Goal: Transaction & Acquisition: Purchase product/service

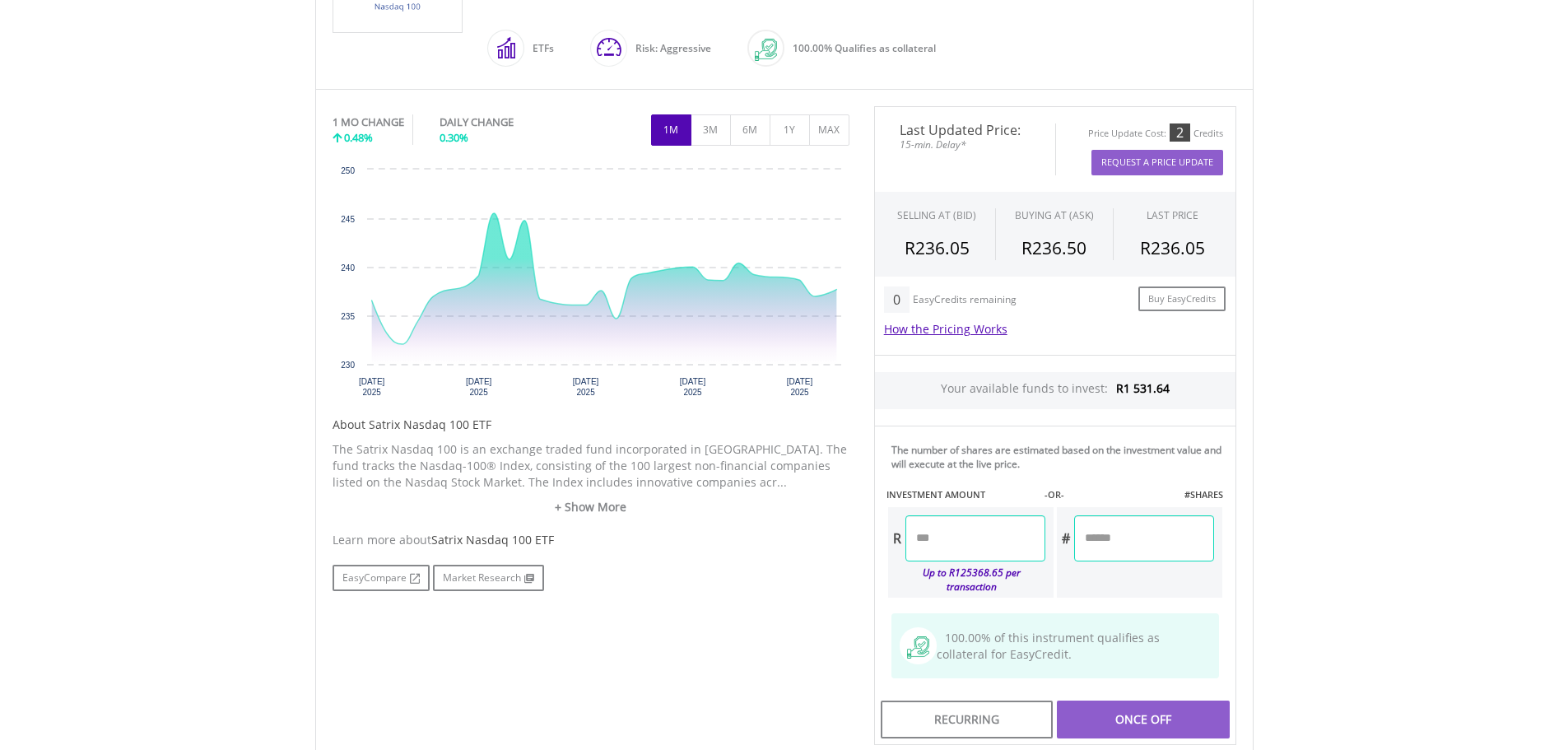
scroll to position [659, 0]
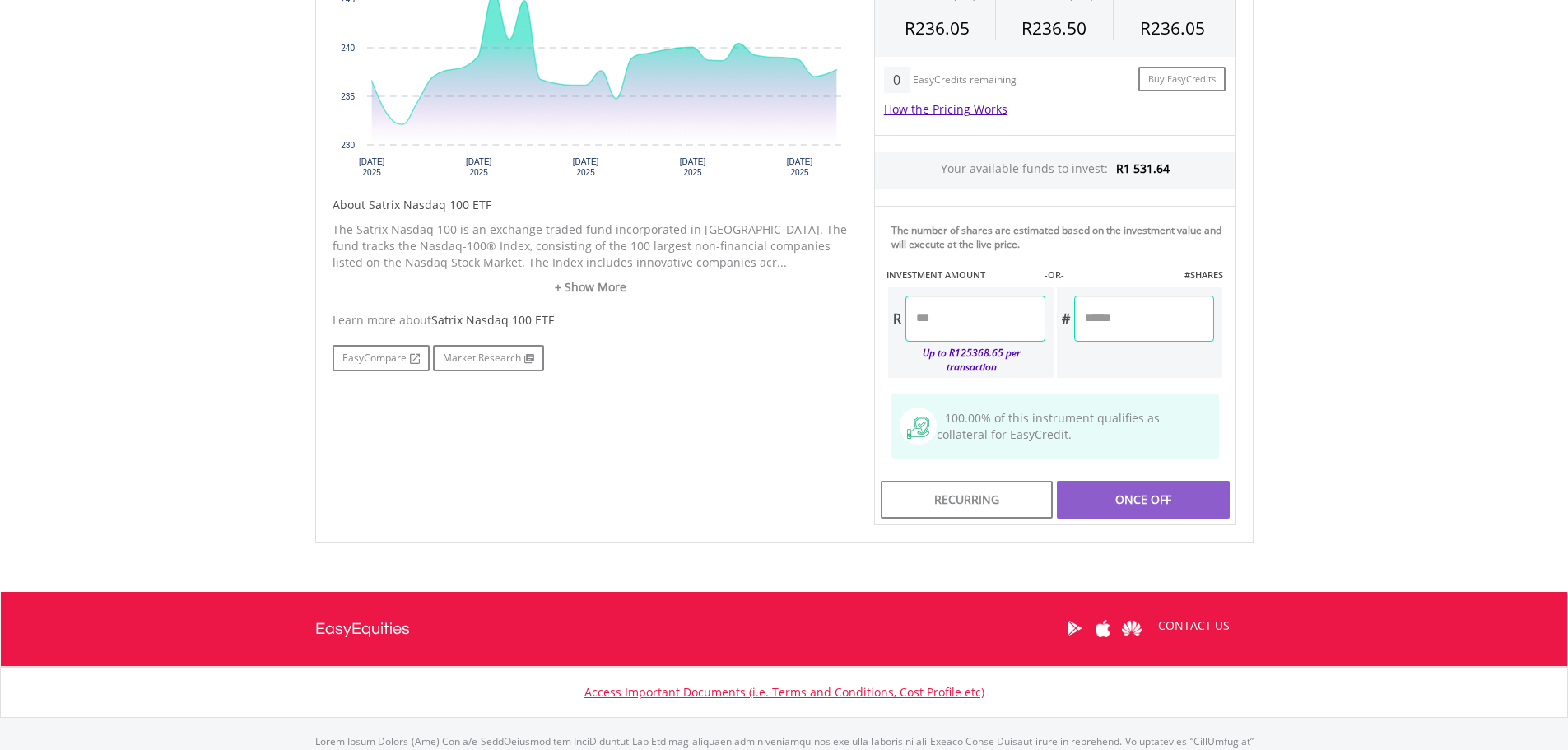
click at [953, 338] on input "number" at bounding box center [976, 319] width 140 height 46
type input "******"
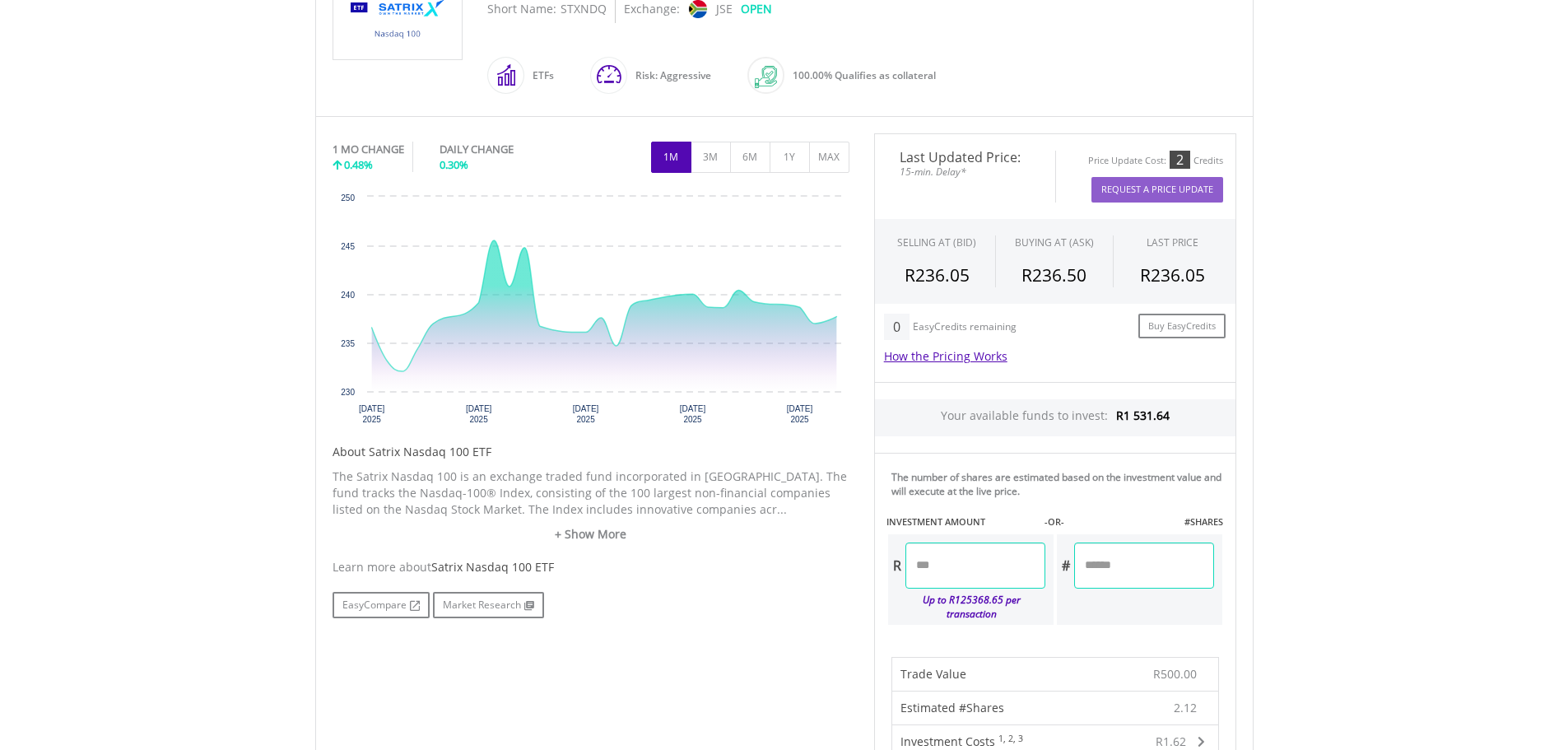
scroll to position [0, 0]
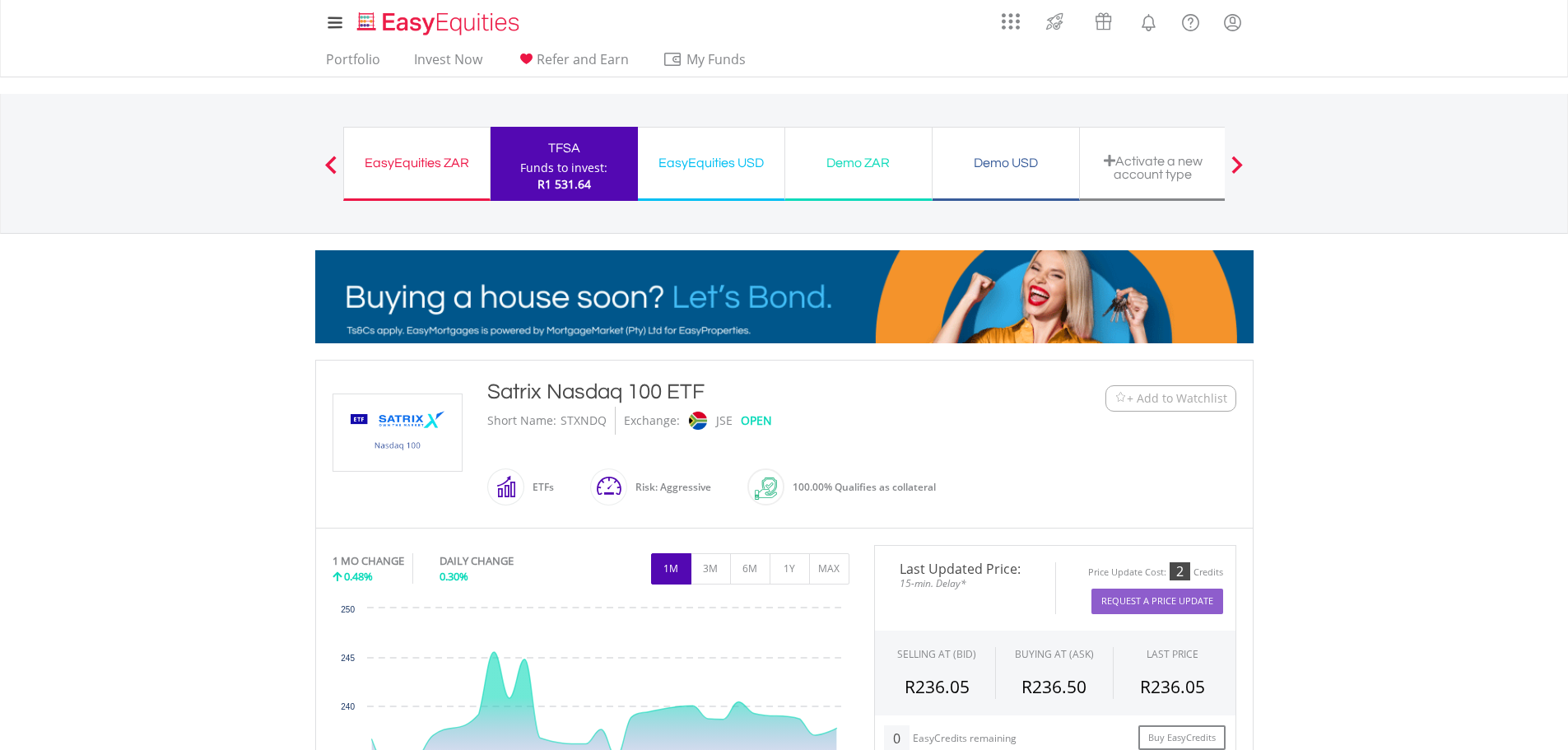
click at [577, 157] on div "TFSA" at bounding box center [564, 148] width 128 height 23
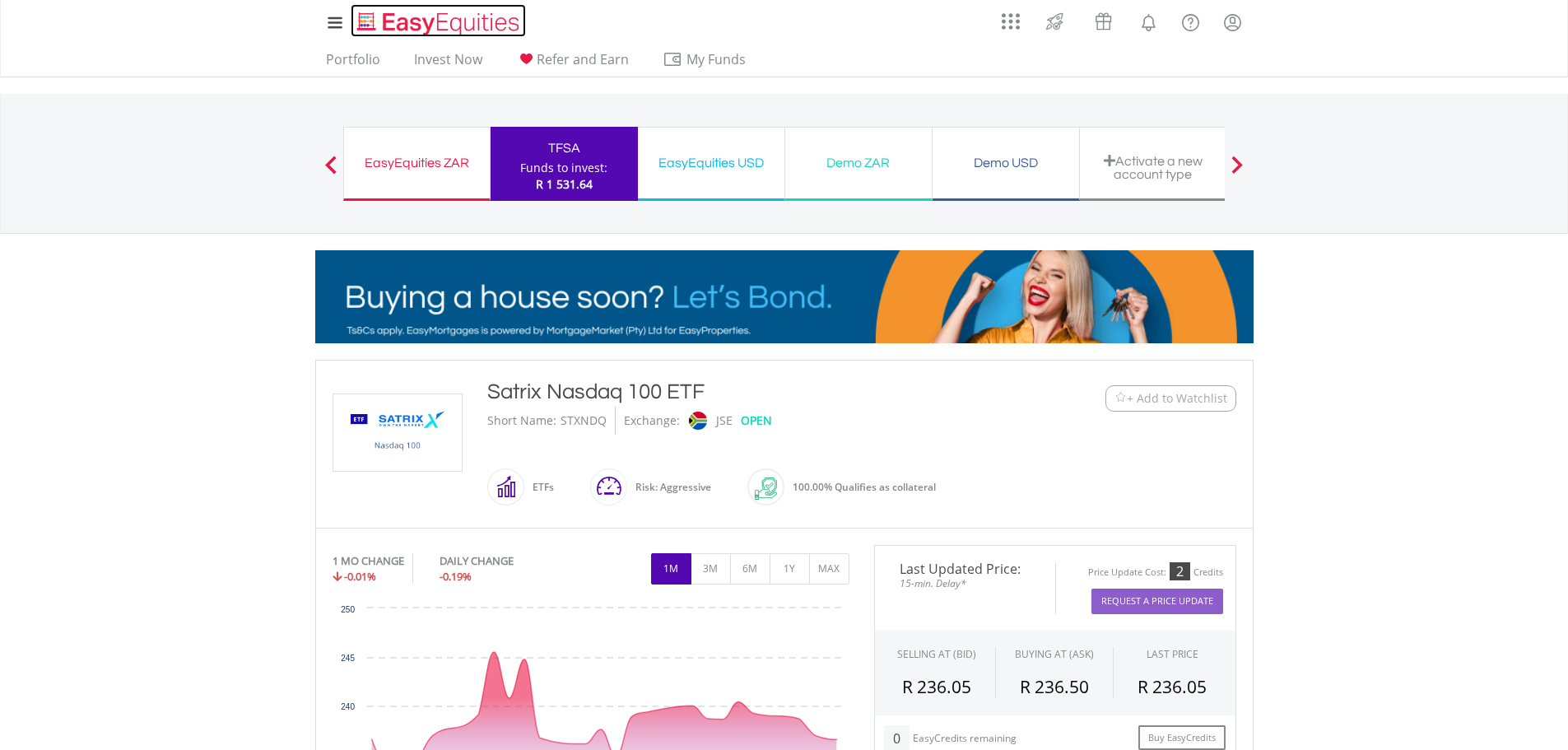
click at [388, 17] on img "Home page" at bounding box center [439, 23] width 172 height 27
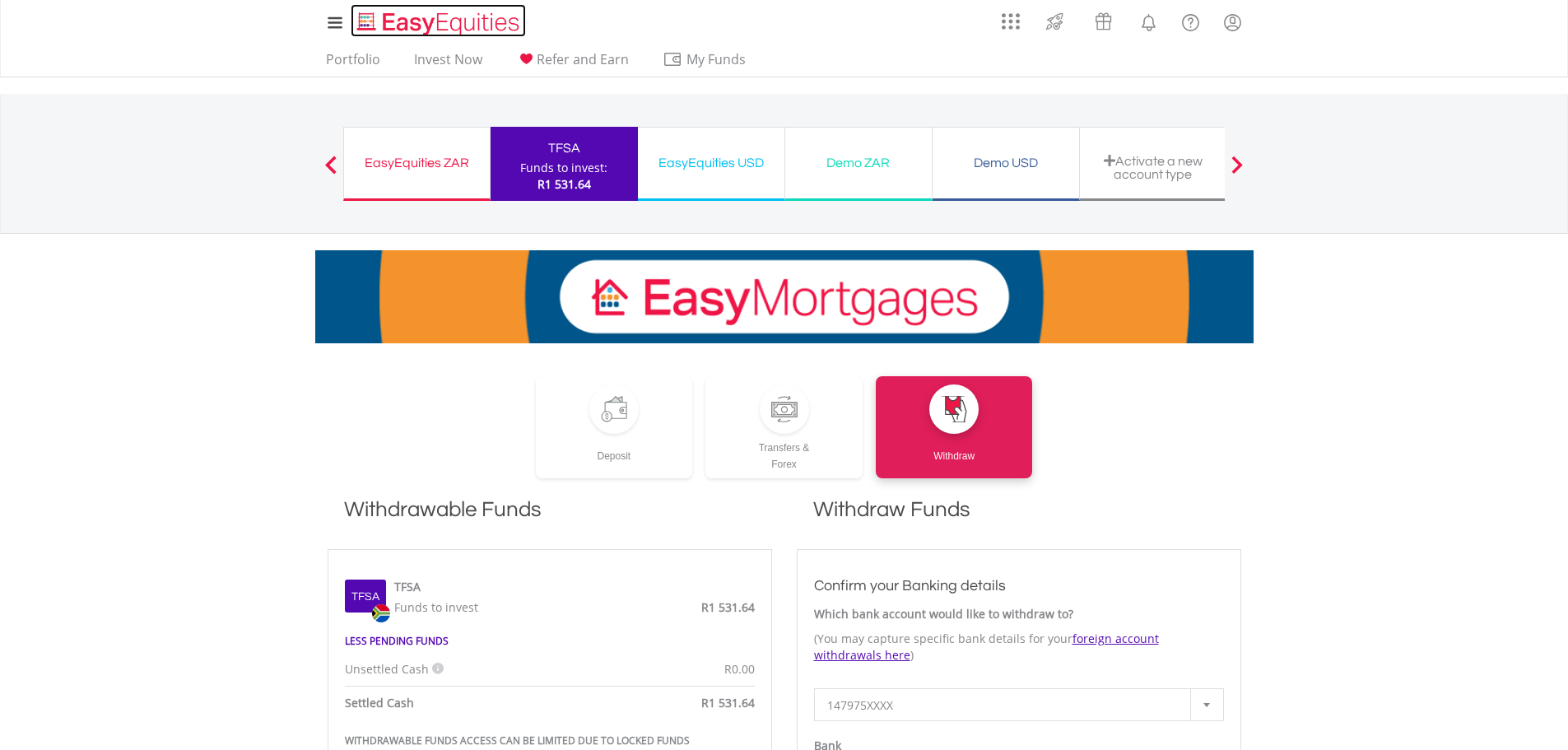
click at [411, 11] on img "Home page" at bounding box center [439, 23] width 172 height 27
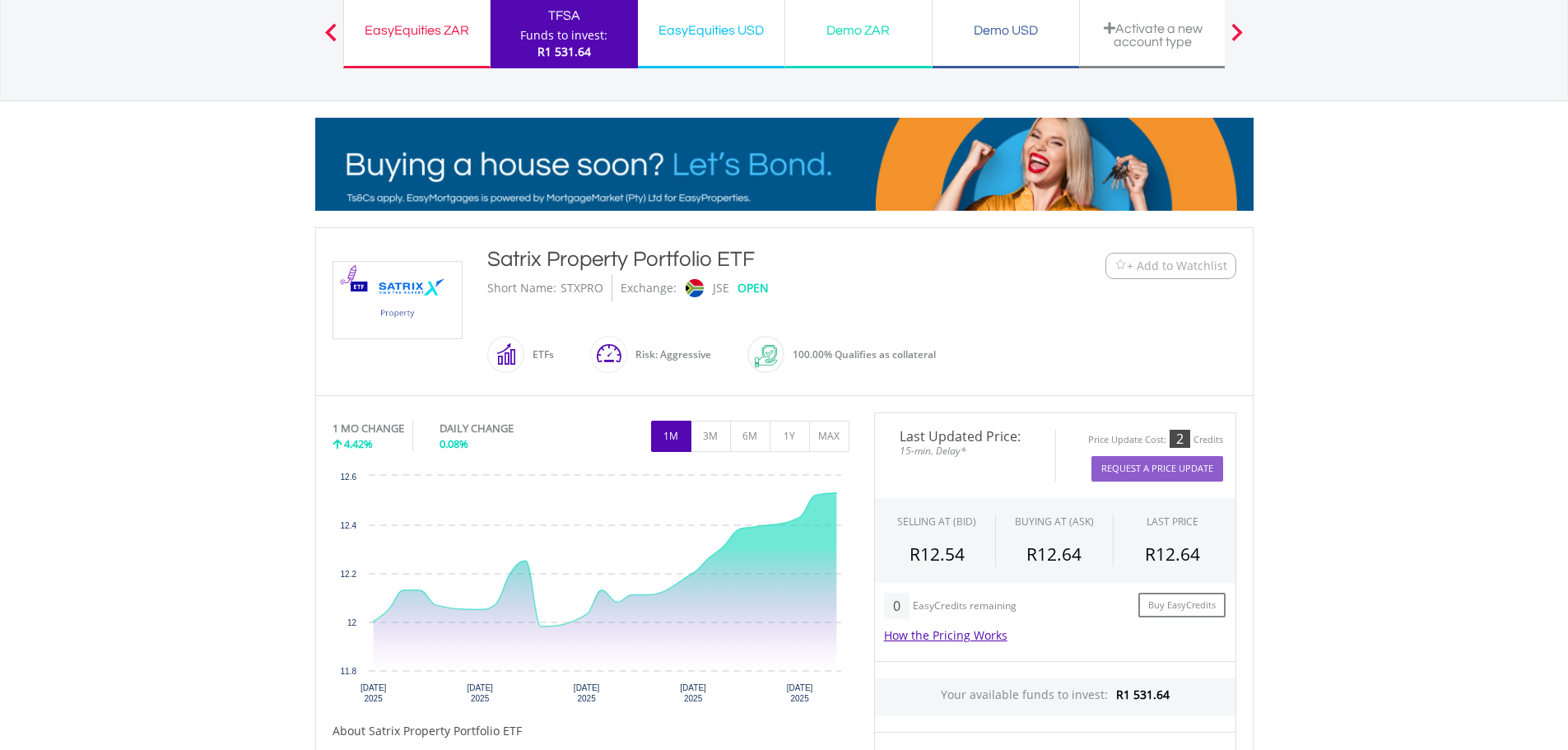
scroll to position [329, 0]
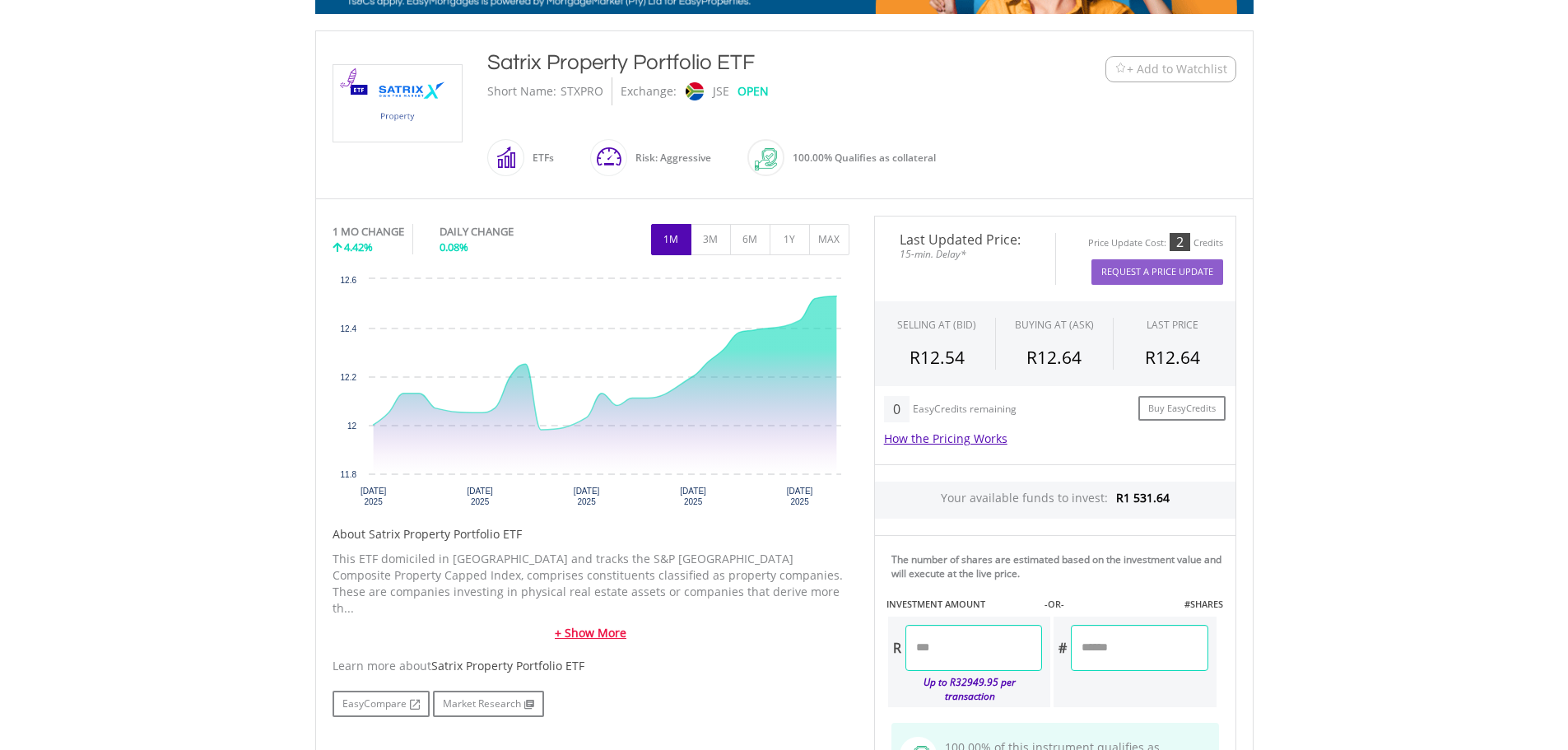
click at [606, 625] on link "+ Show More" at bounding box center [591, 633] width 517 height 17
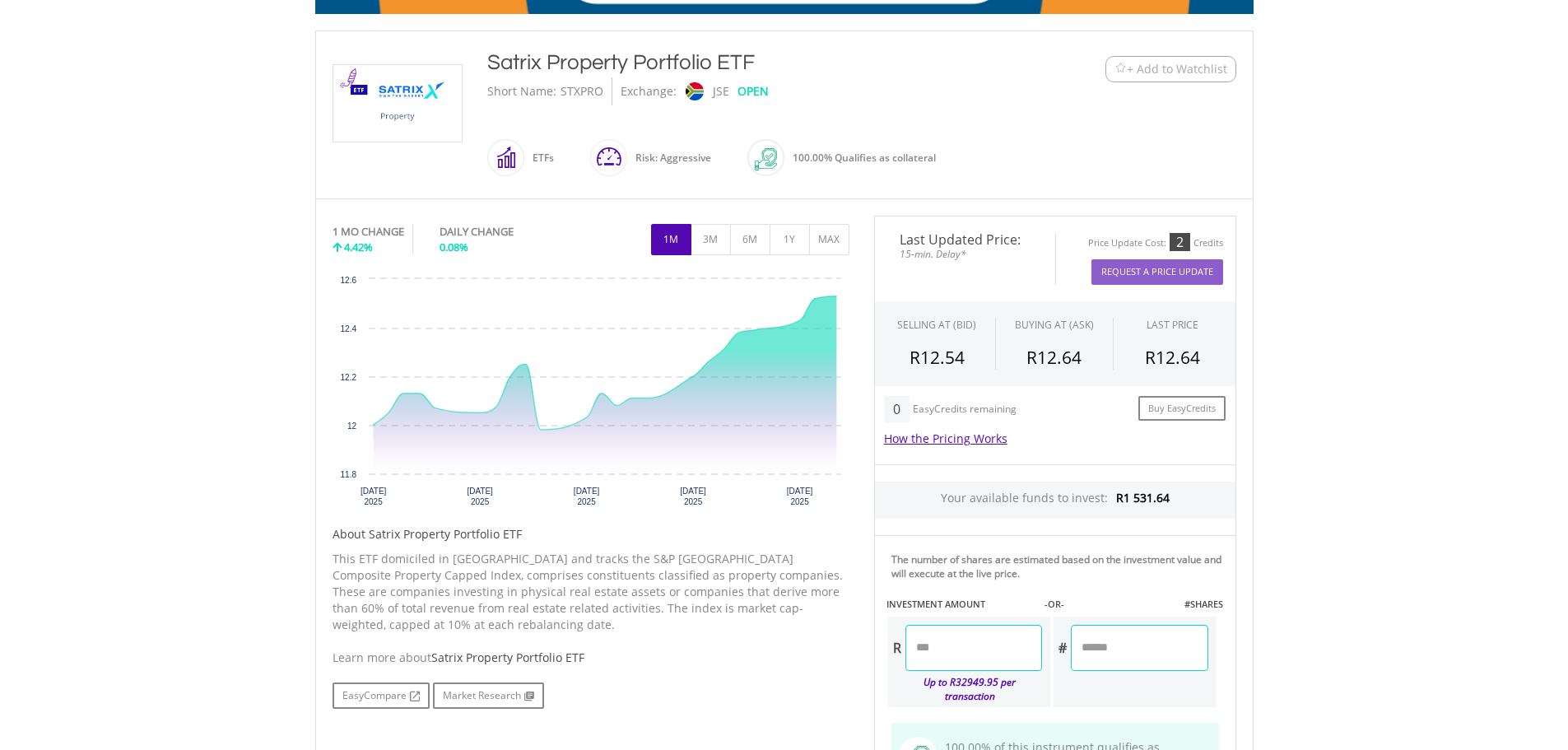
click at [1000, 656] on input "number" at bounding box center [974, 648] width 136 height 46
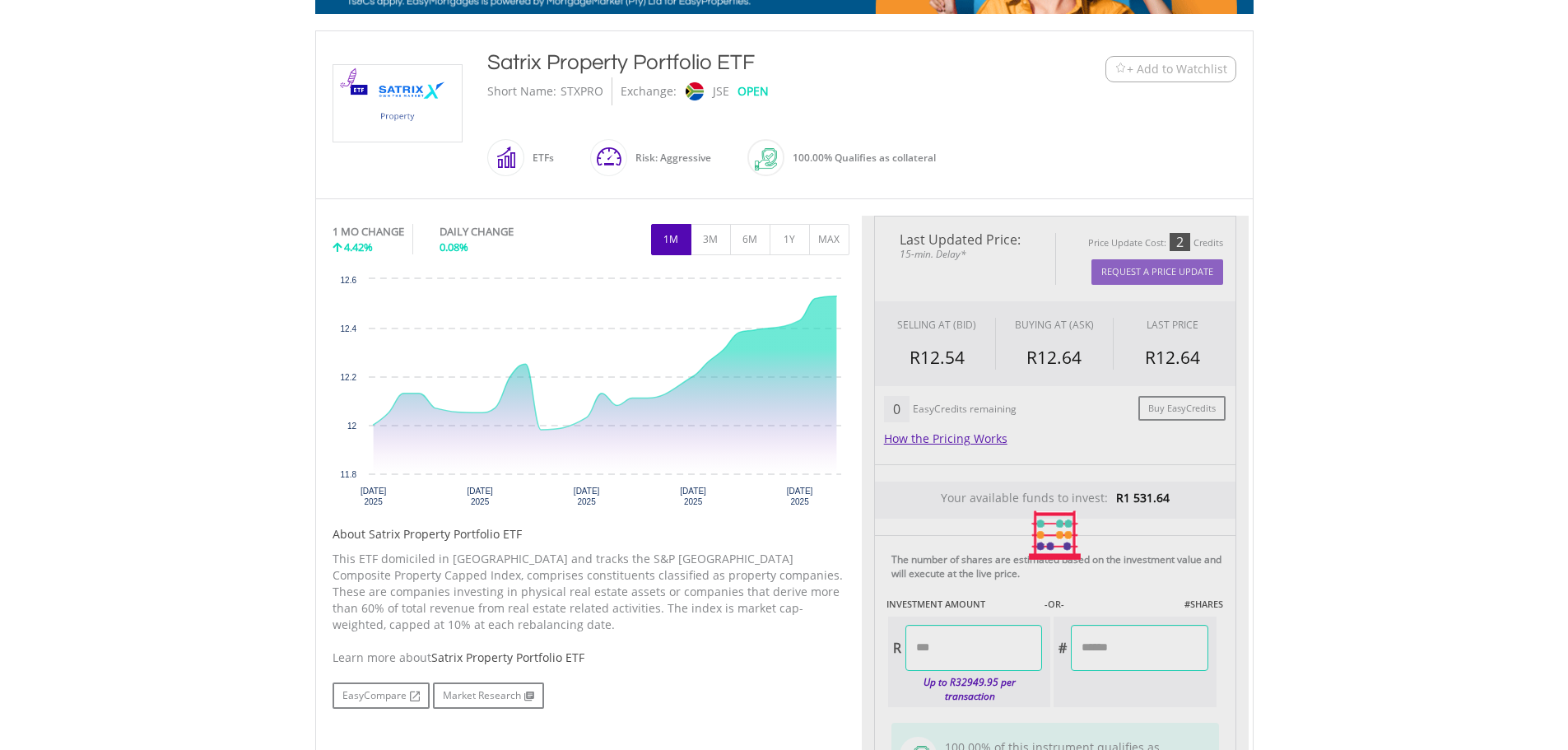
click at [1164, 644] on div "Last Updated Price: 15-min. Delay* Price Update Cost: 2 Credits Request A Price…" at bounding box center [1055, 535] width 387 height 640
type input "******"
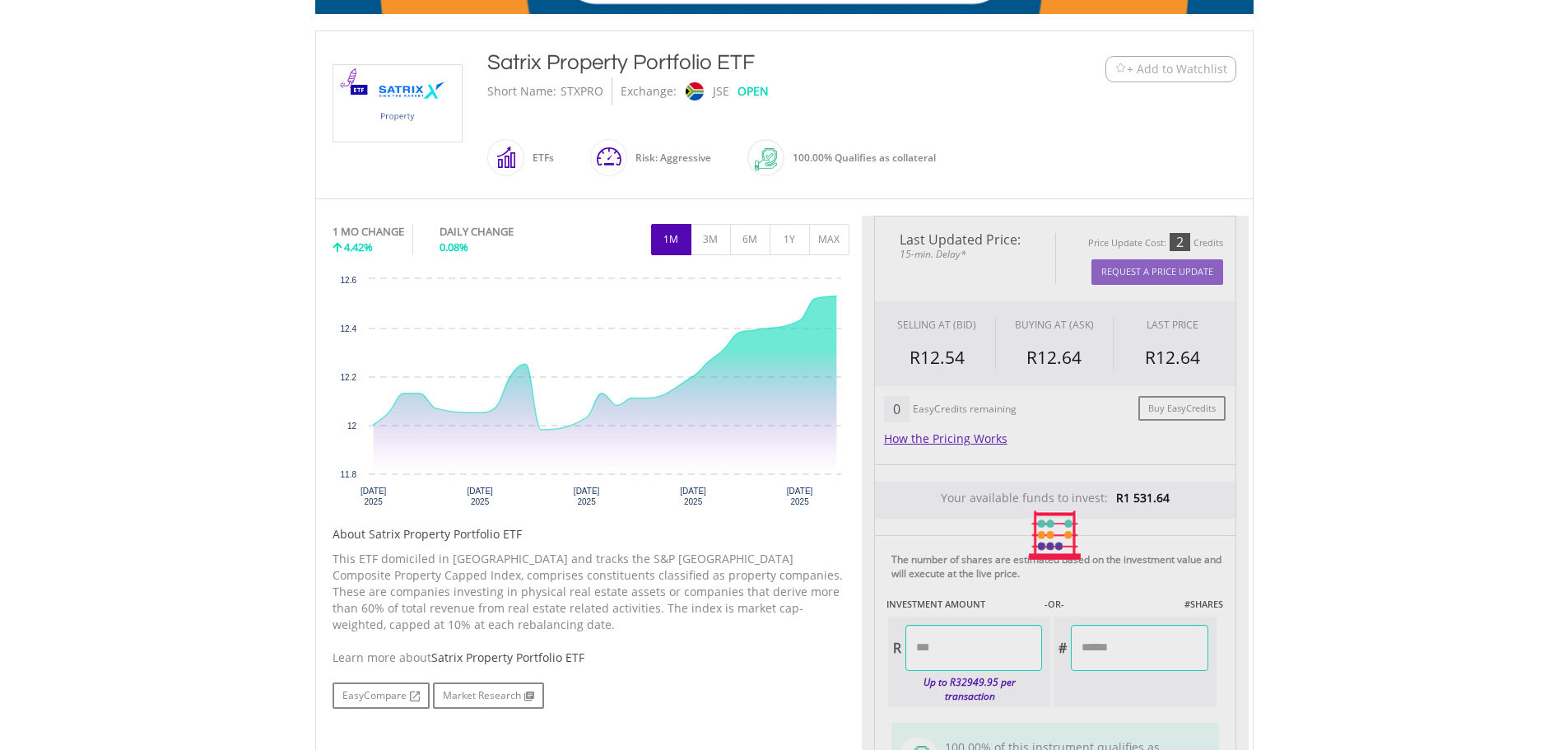
type input "*******"
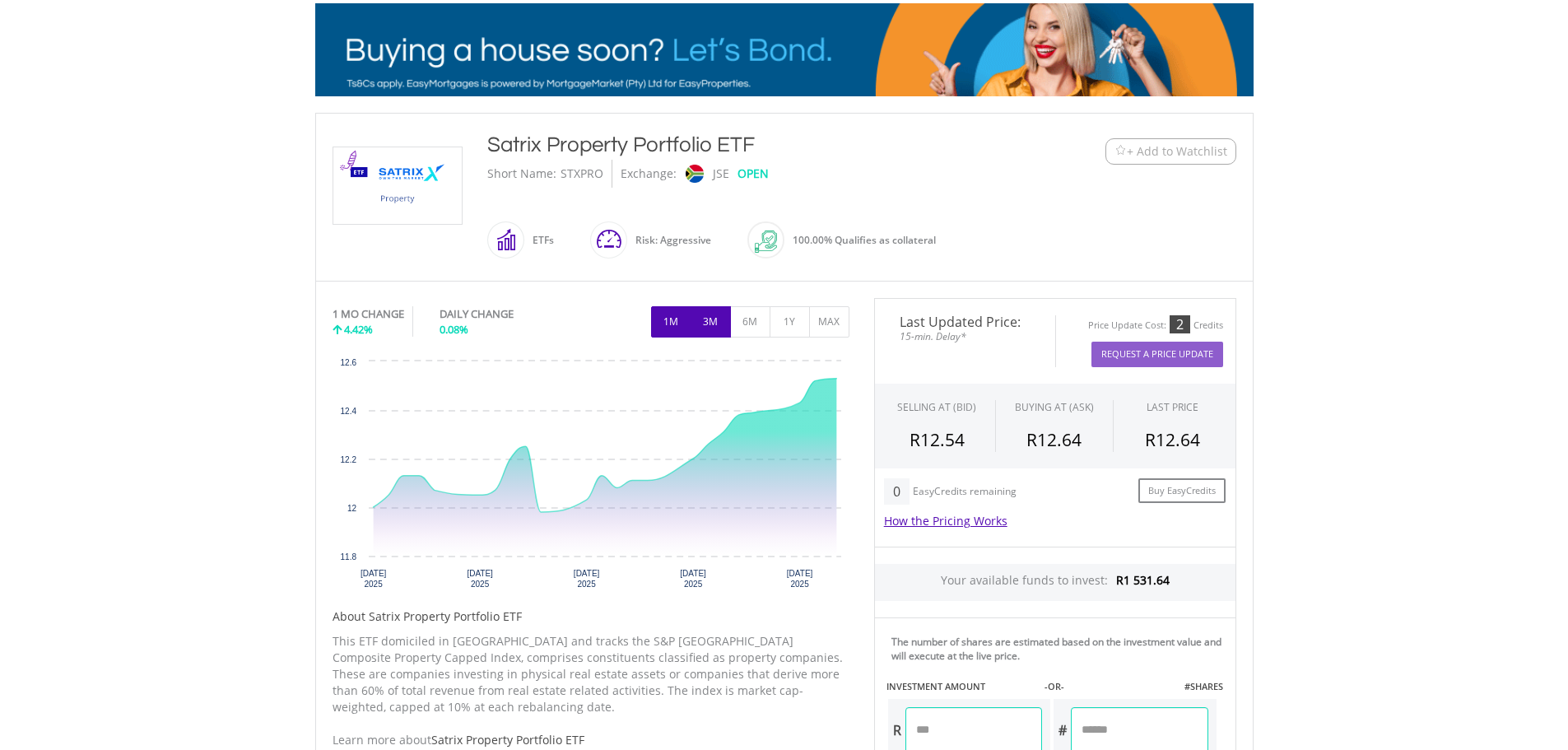
scroll to position [0, 0]
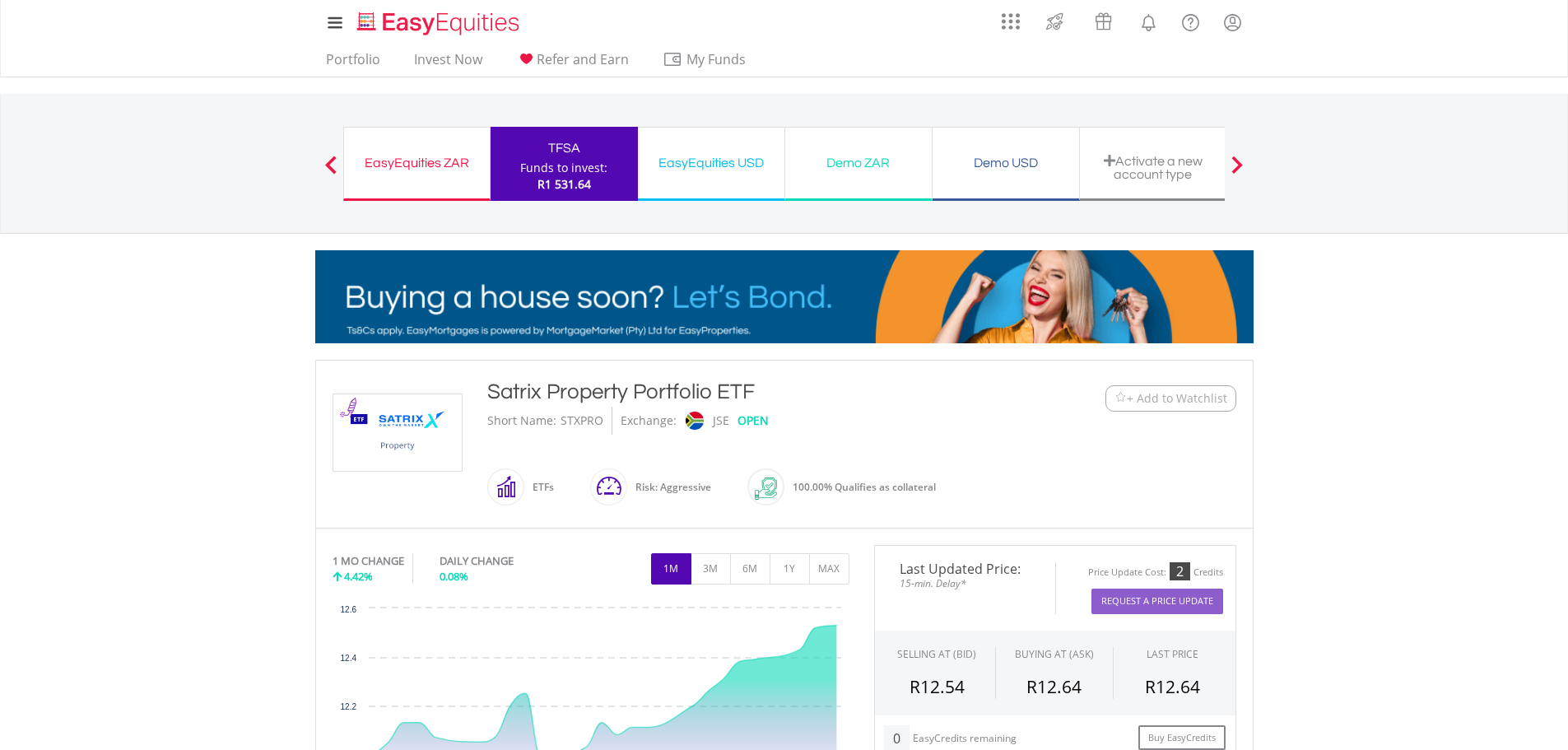
click at [570, 162] on div "Funds to invest:" at bounding box center [564, 167] width 88 height 17
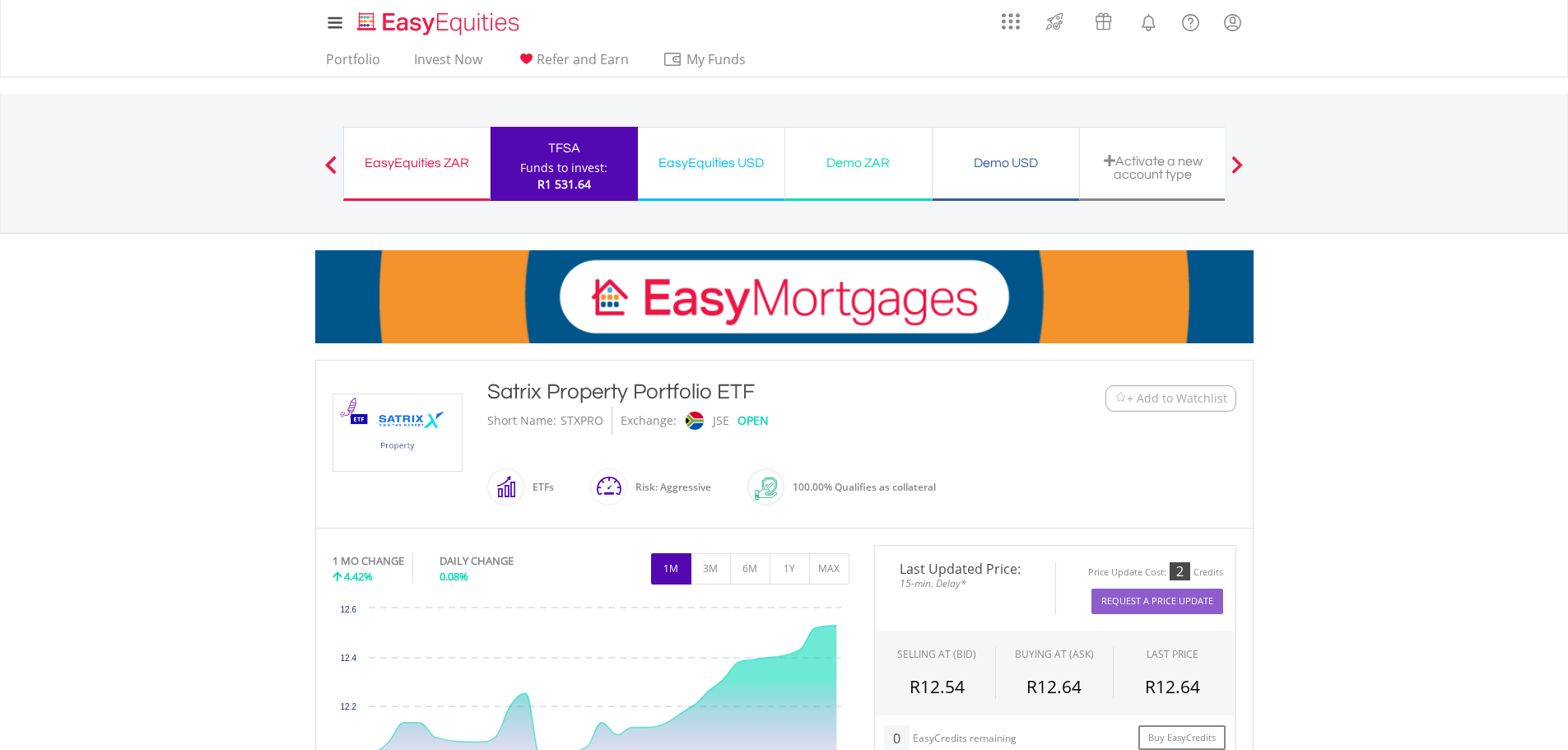
click at [322, 164] on div at bounding box center [331, 164] width 33 height 17
click at [312, 163] on div "EasyEquities ZAR Funds to invest: R1 531.64 TFSA Funds to invest: R1 531.64 Eas…" at bounding box center [784, 163] width 963 height 139
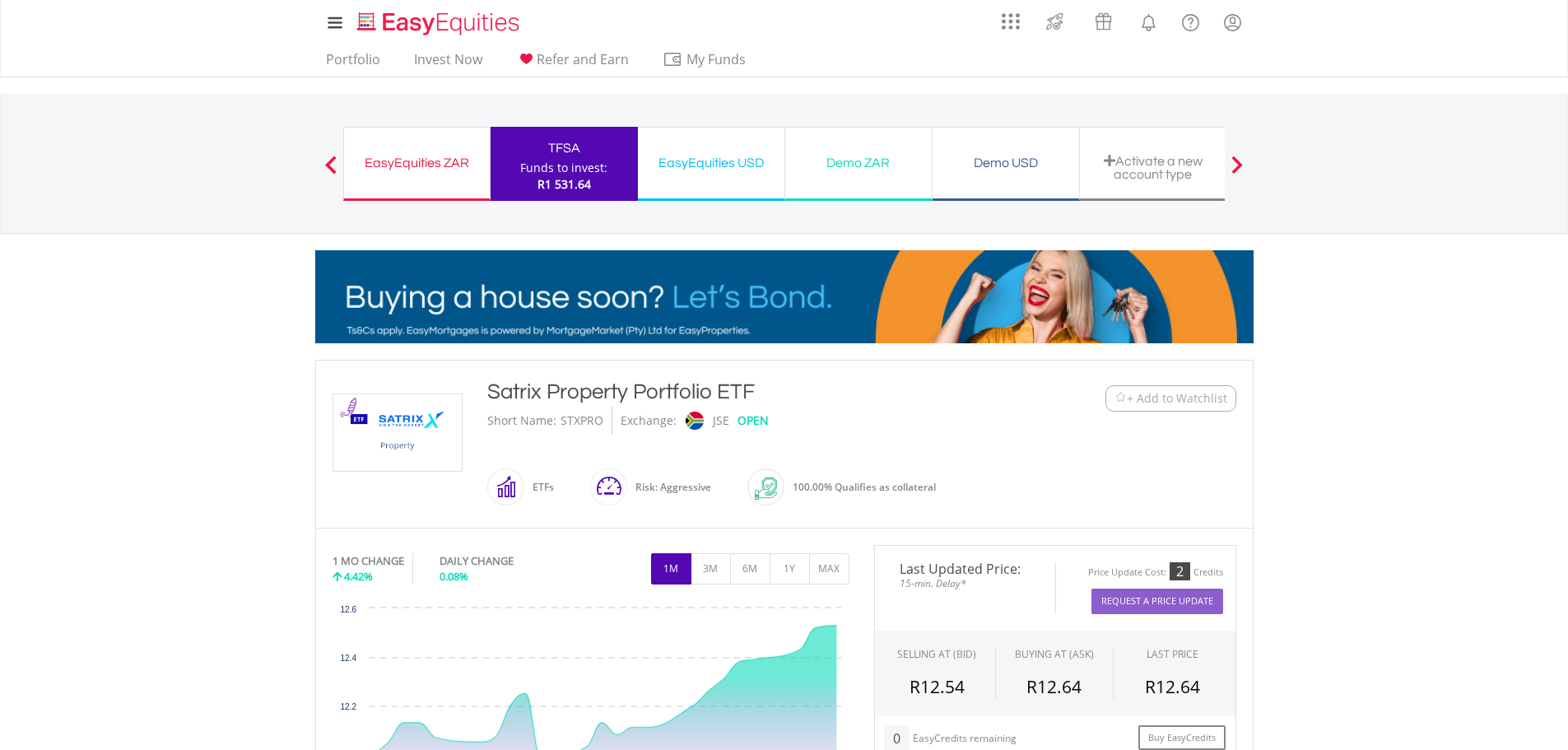
click at [325, 165] on div at bounding box center [331, 164] width 33 height 17
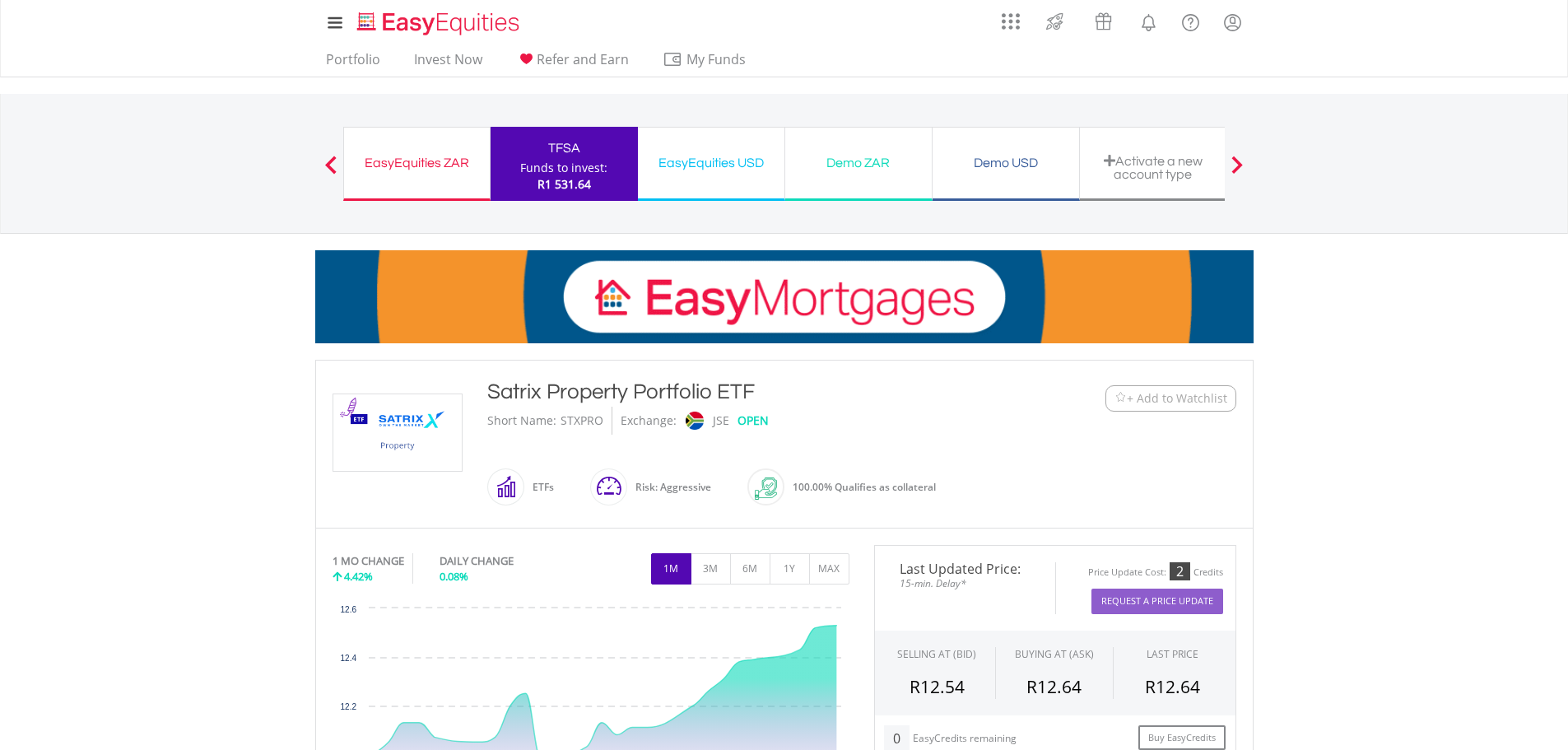
click at [338, 165] on div at bounding box center [331, 164] width 33 height 17
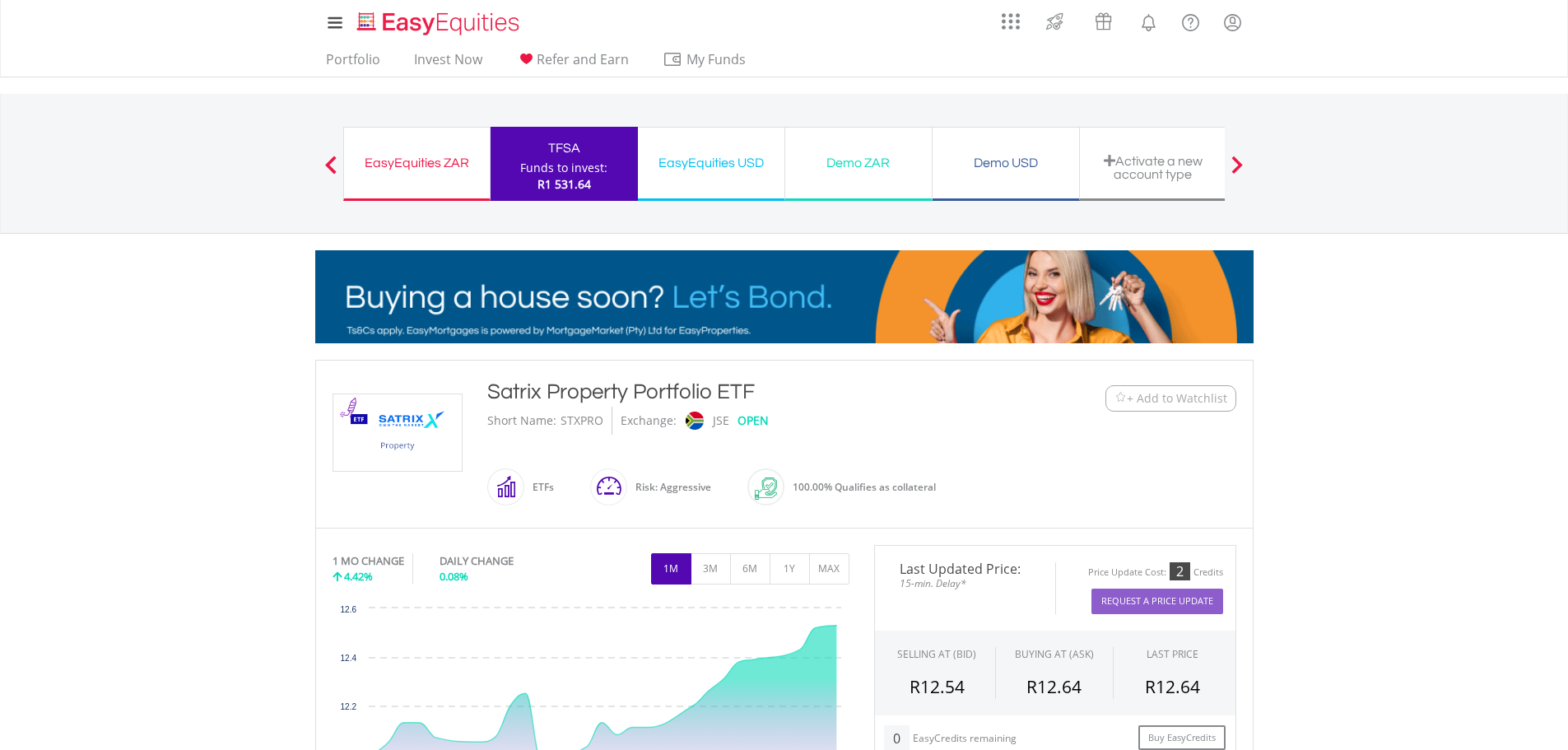
click at [332, 163] on span at bounding box center [331, 165] width 11 height 18
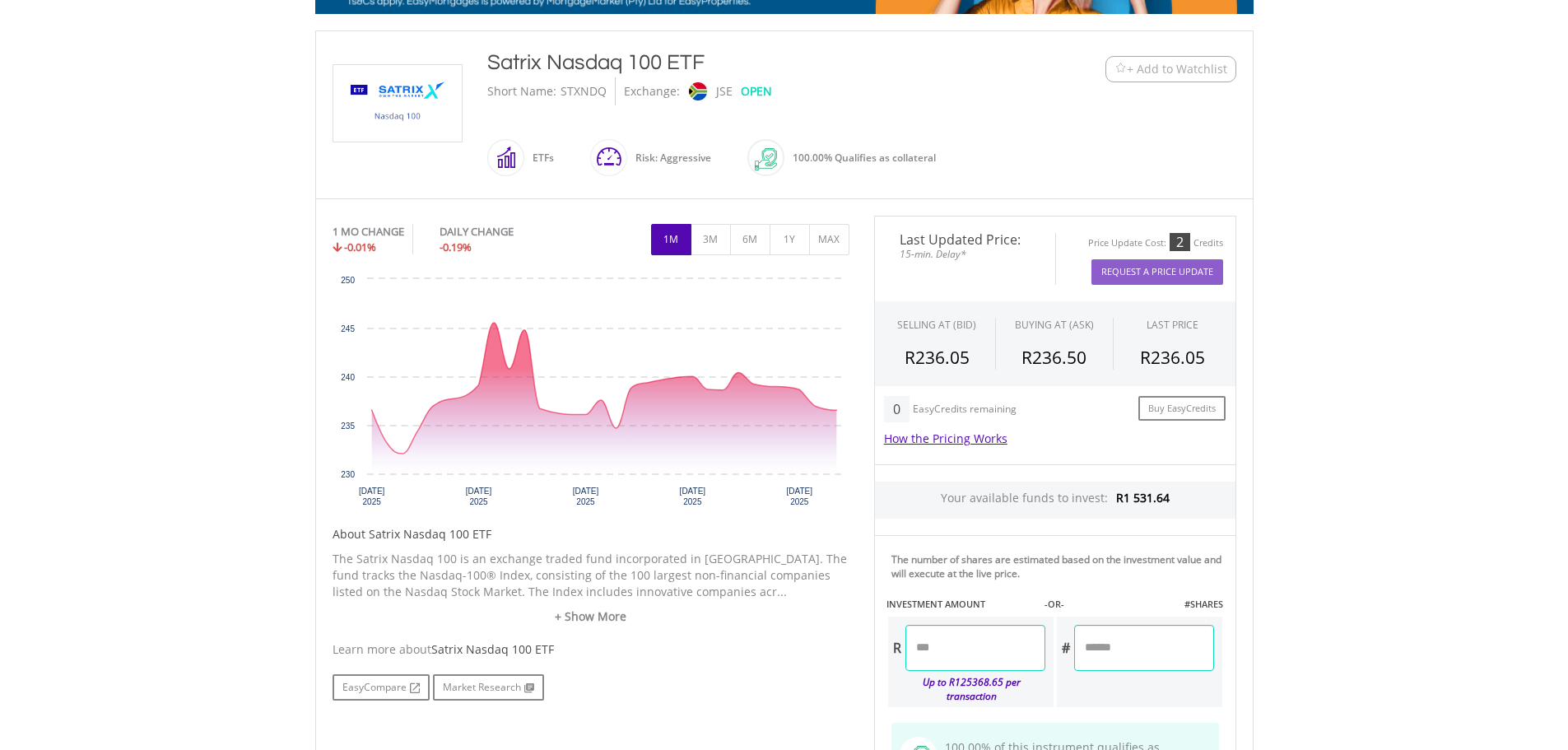
scroll to position [659, 0]
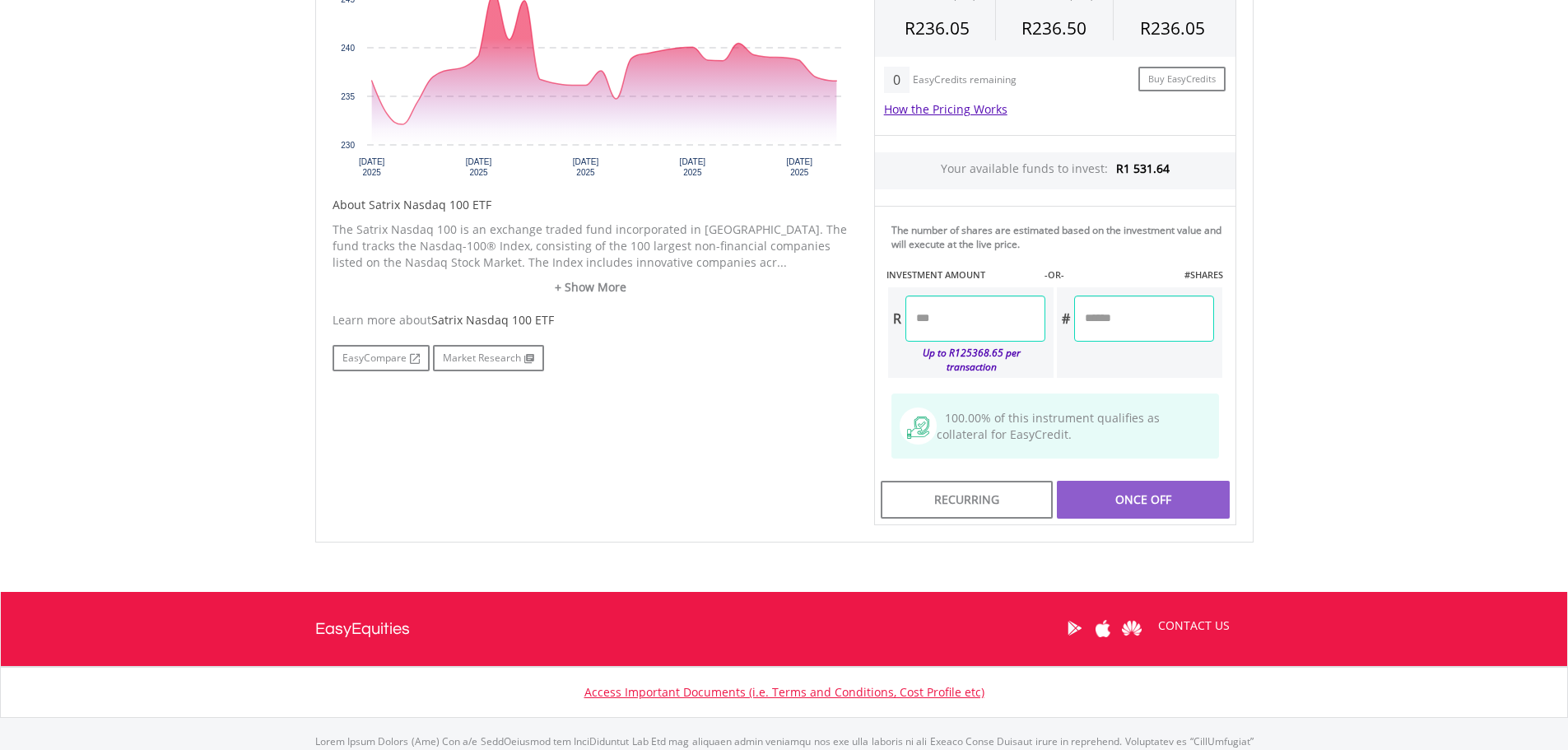
click at [1110, 319] on input "number" at bounding box center [1144, 319] width 140 height 46
type input "*"
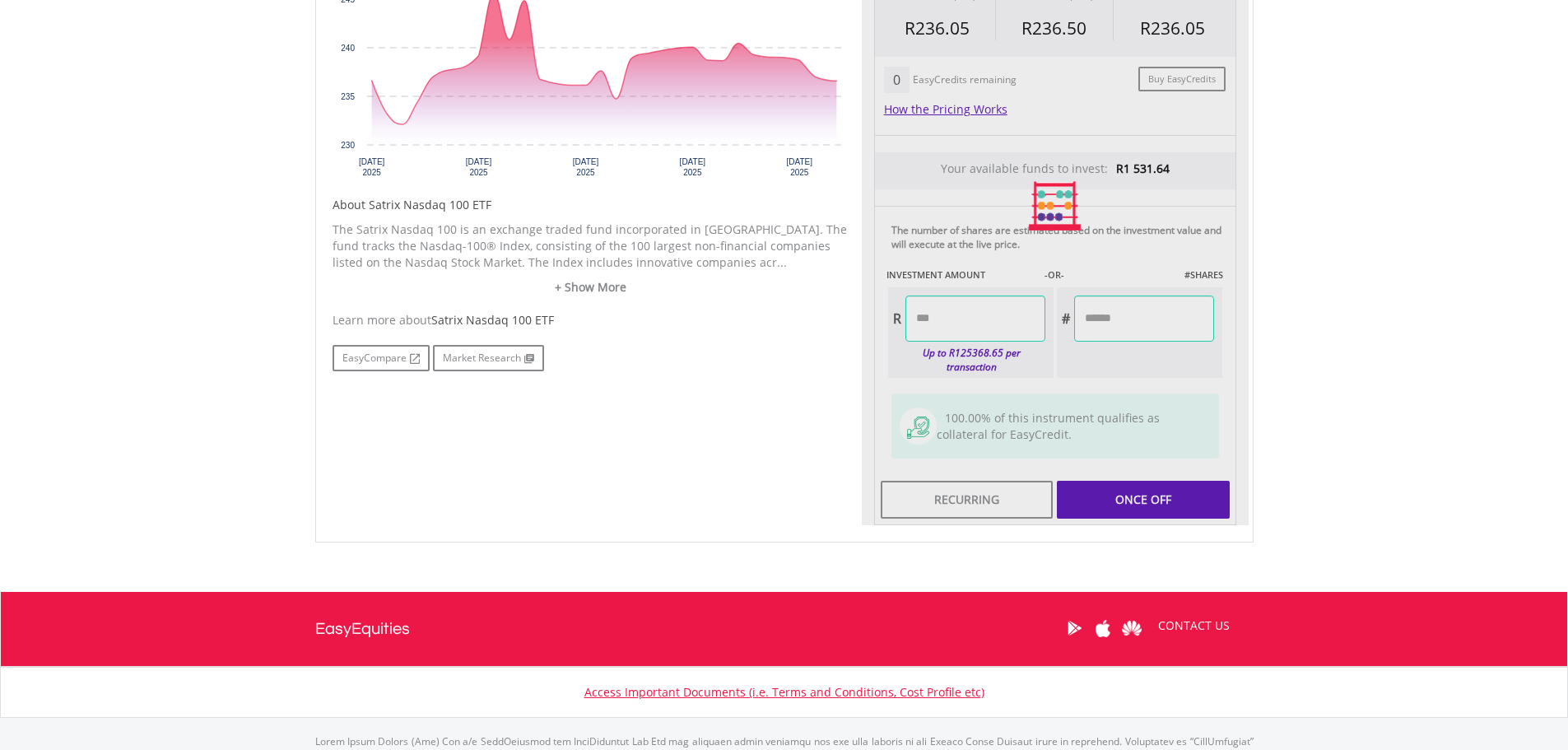
click at [1144, 486] on div "Last Updated Price: 15-min. Delay* Price Update Cost: 2 Credits Request A Price…" at bounding box center [1055, 206] width 387 height 640
type input "******"
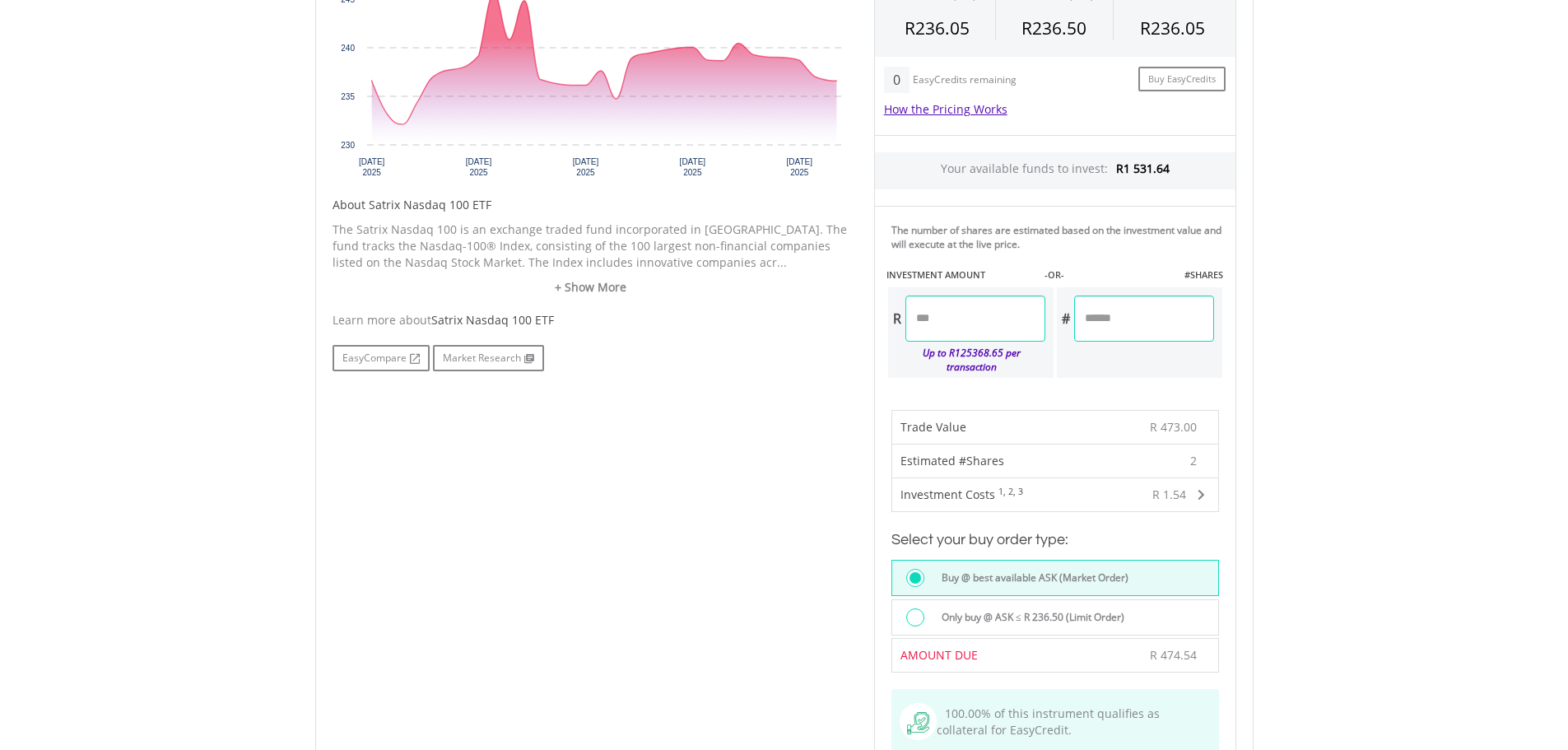
click at [979, 326] on input "******" at bounding box center [976, 319] width 140 height 46
click at [1088, 326] on input "*" at bounding box center [1144, 319] width 140 height 46
click at [1095, 326] on input "*" at bounding box center [1144, 319] width 140 height 46
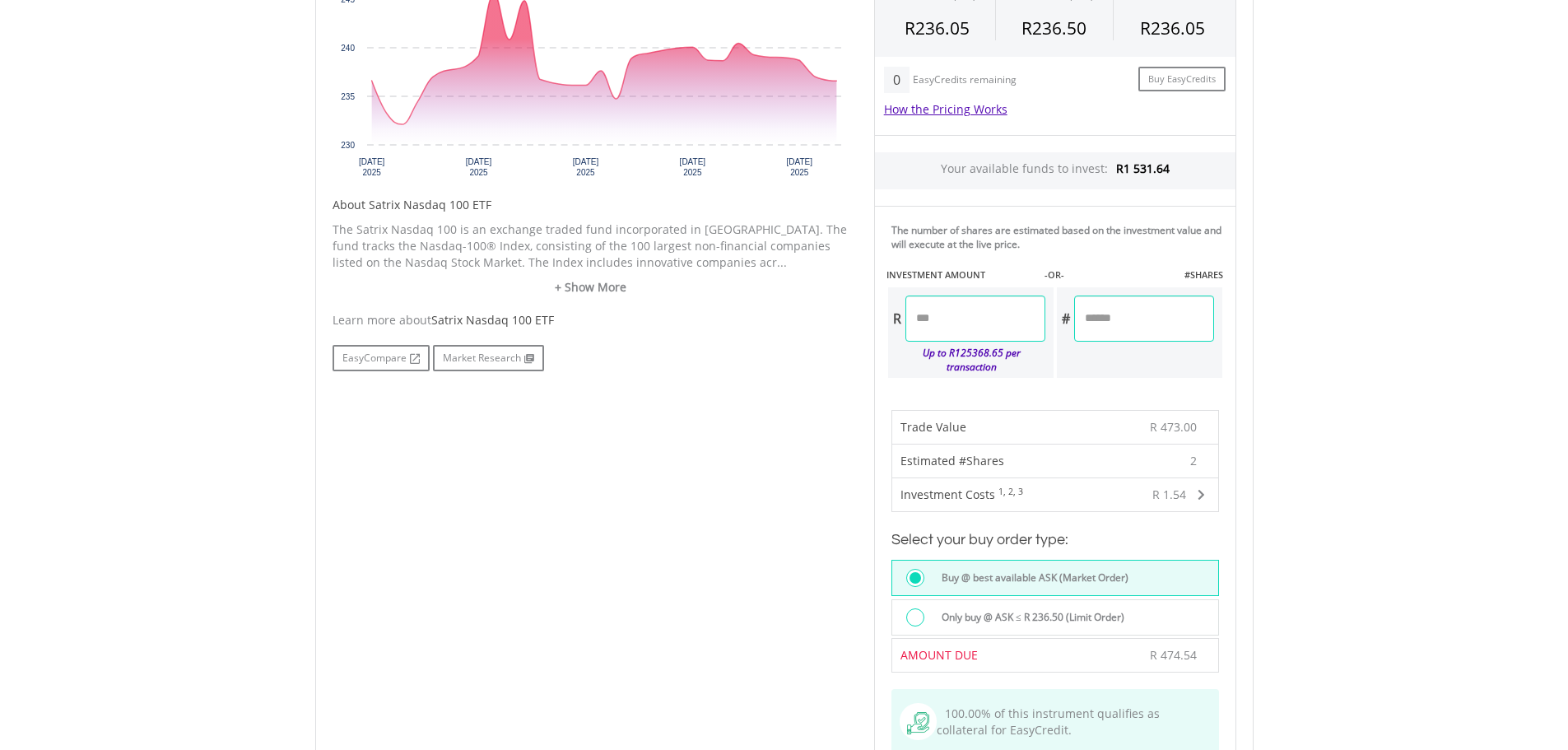
type input "*"
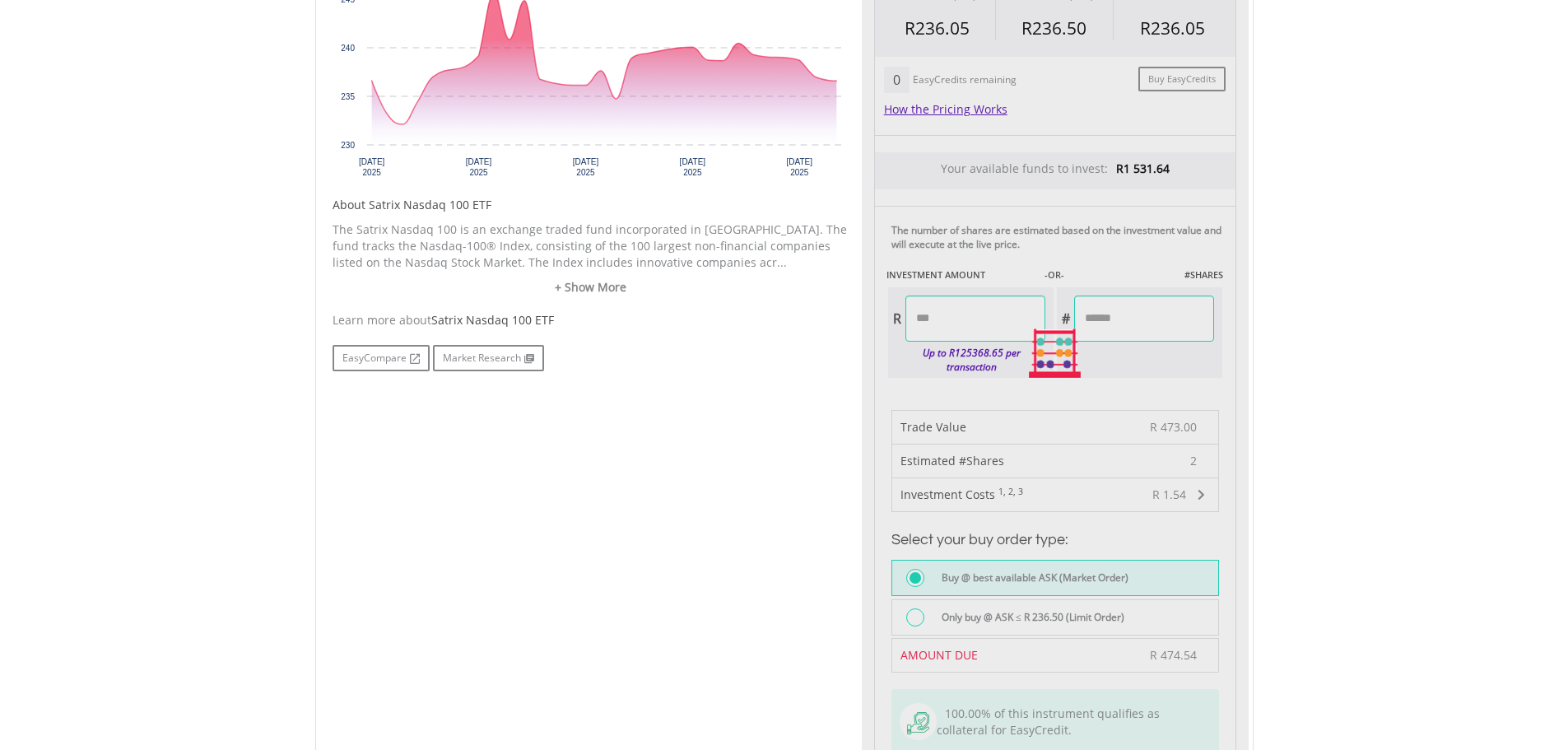
click at [1012, 327] on div "Last Updated Price: 15-min. Delay* Price Update Cost: 2 Credits Request A Price…" at bounding box center [1055, 354] width 387 height 936
type input "******"
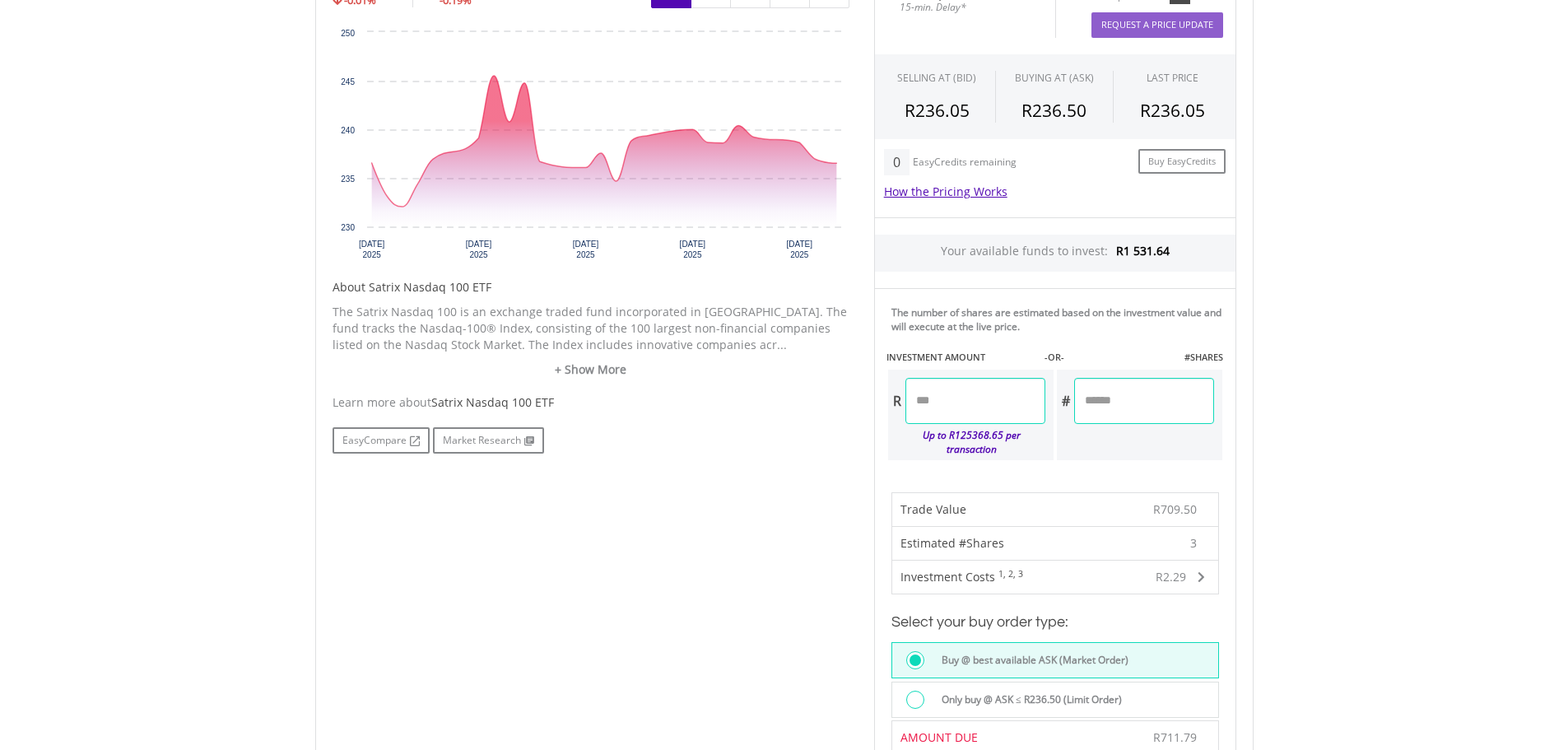
scroll to position [906, 0]
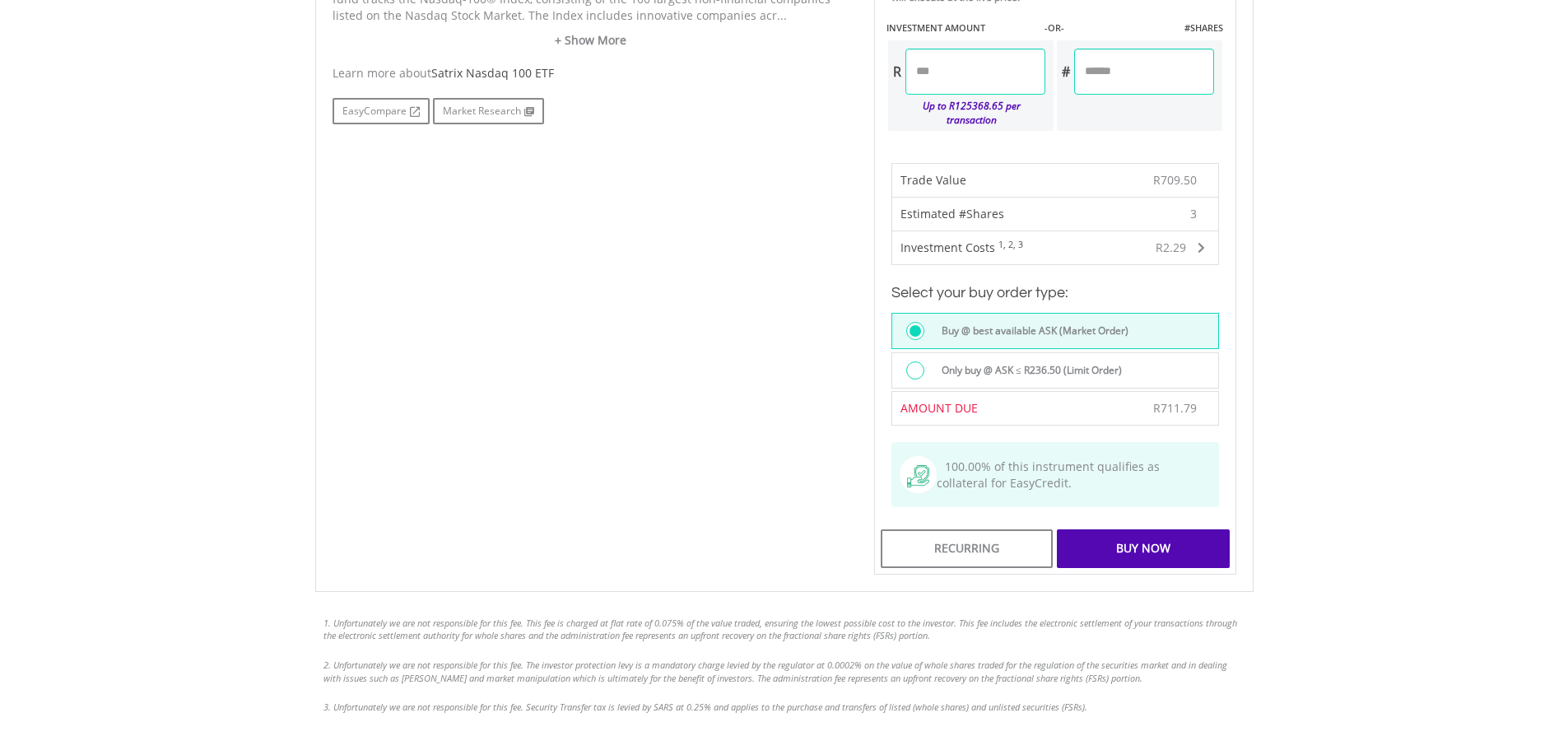
click at [1125, 529] on div "Buy Now" at bounding box center [1143, 548] width 172 height 38
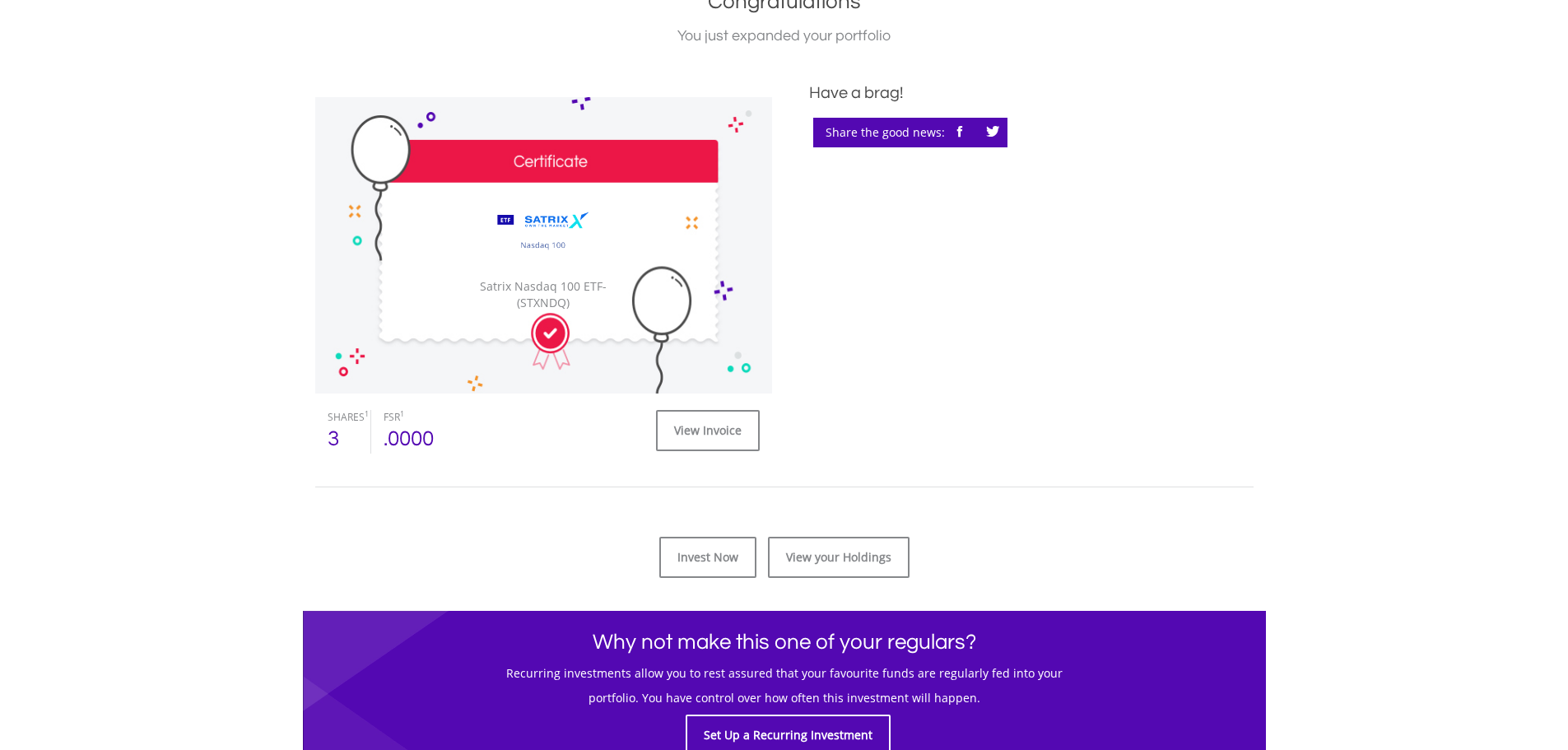
scroll to position [411, 0]
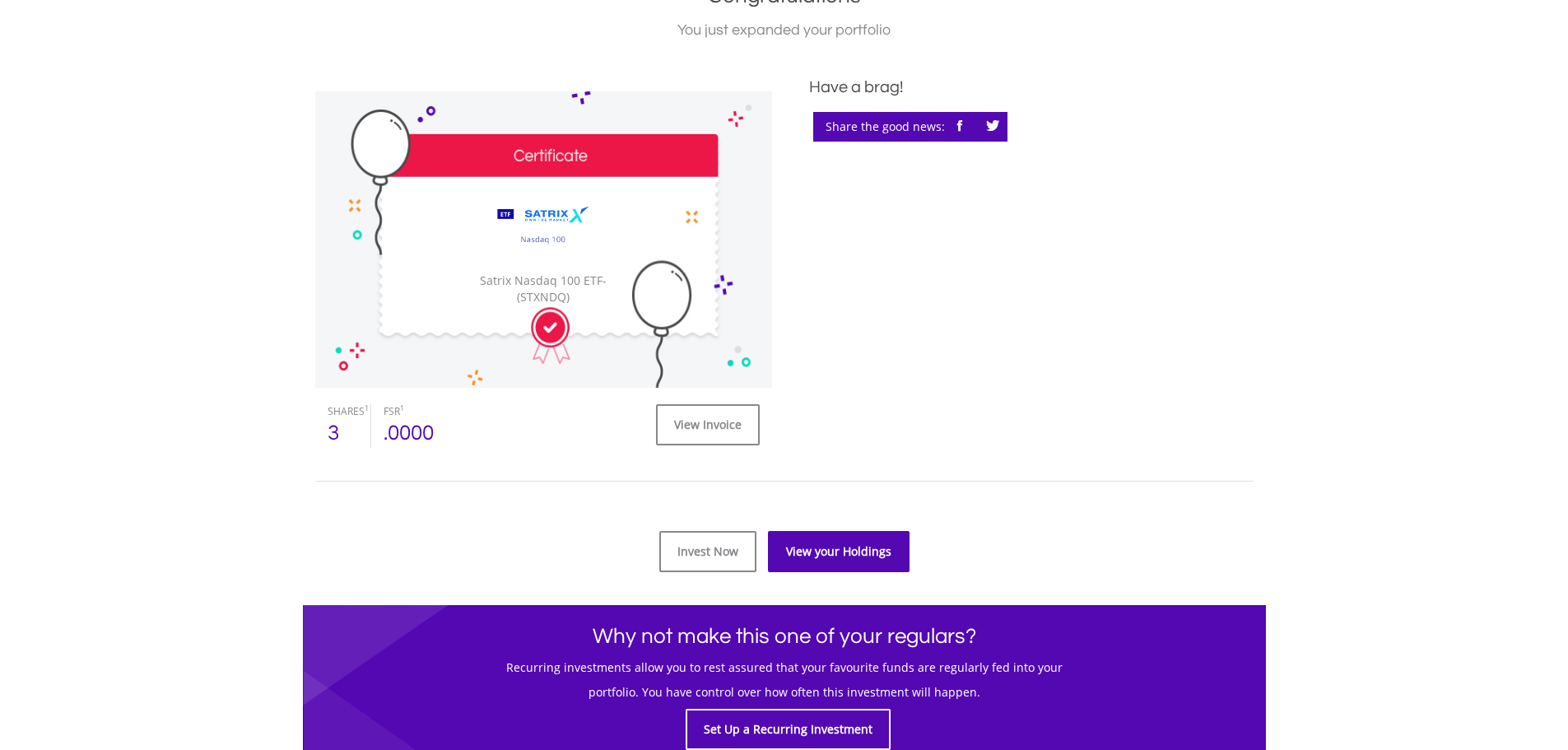
click at [826, 551] on link "View your Holdings" at bounding box center [839, 551] width 142 height 41
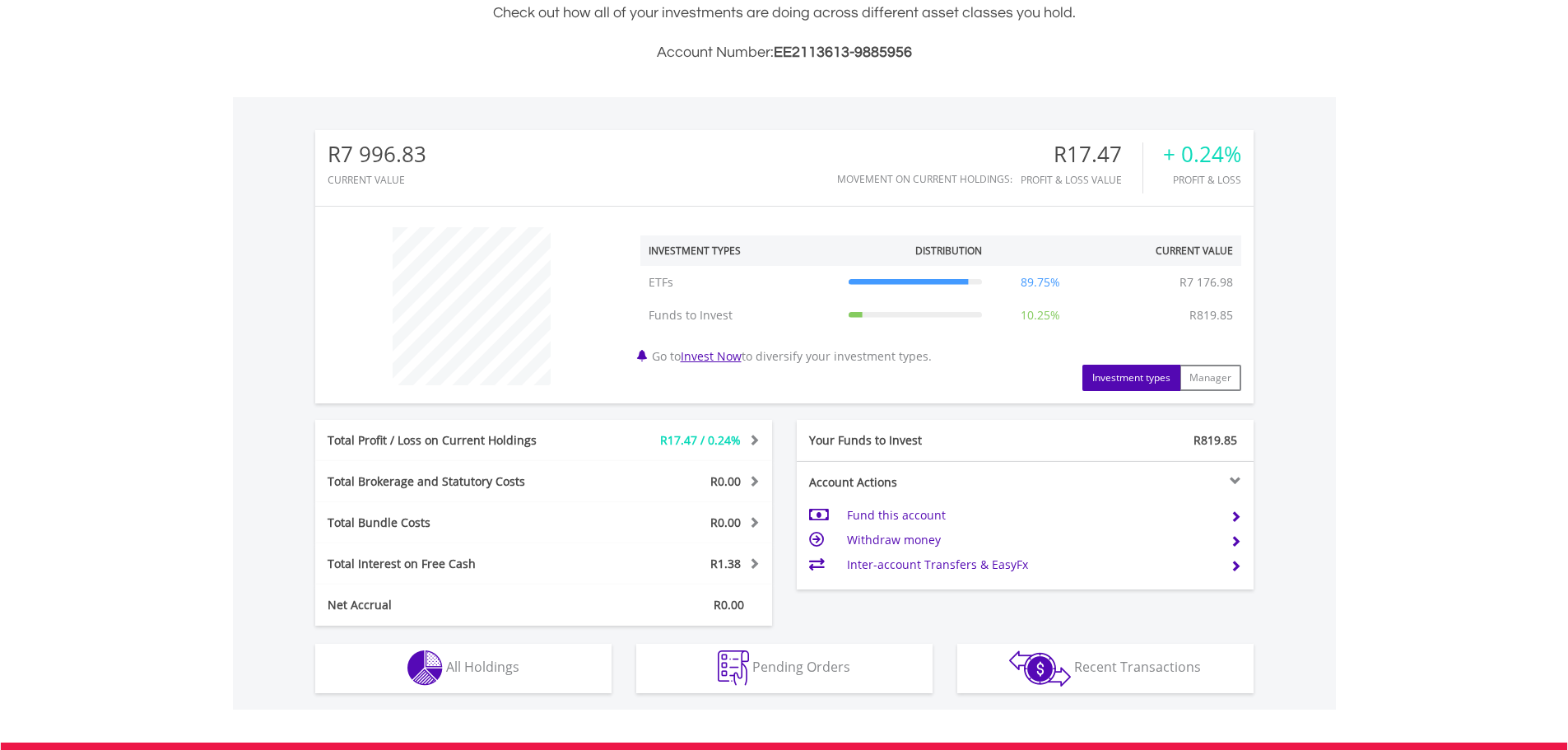
scroll to position [411, 0]
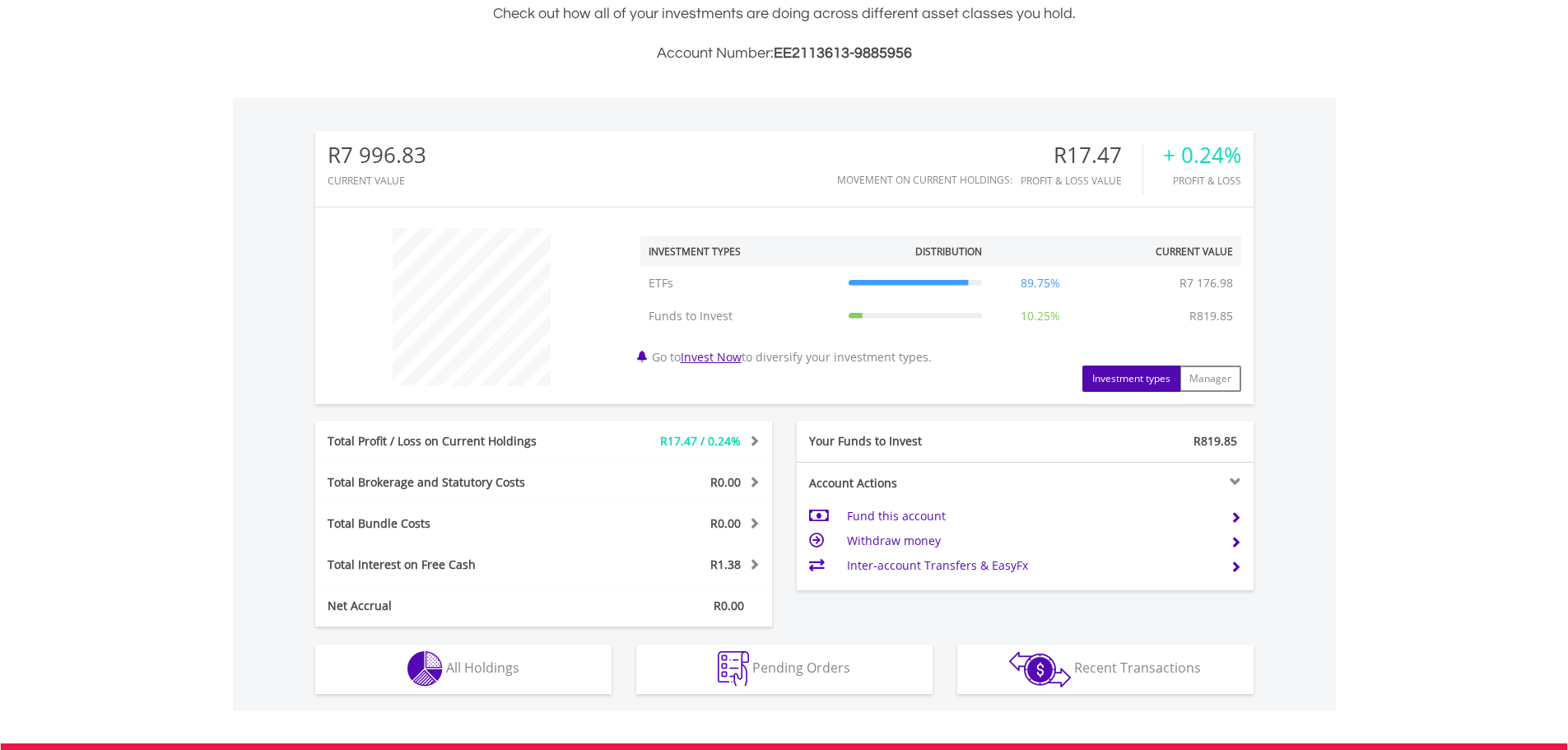
click at [696, 437] on span "R17.47 / 0.24%" at bounding box center [700, 441] width 80 height 16
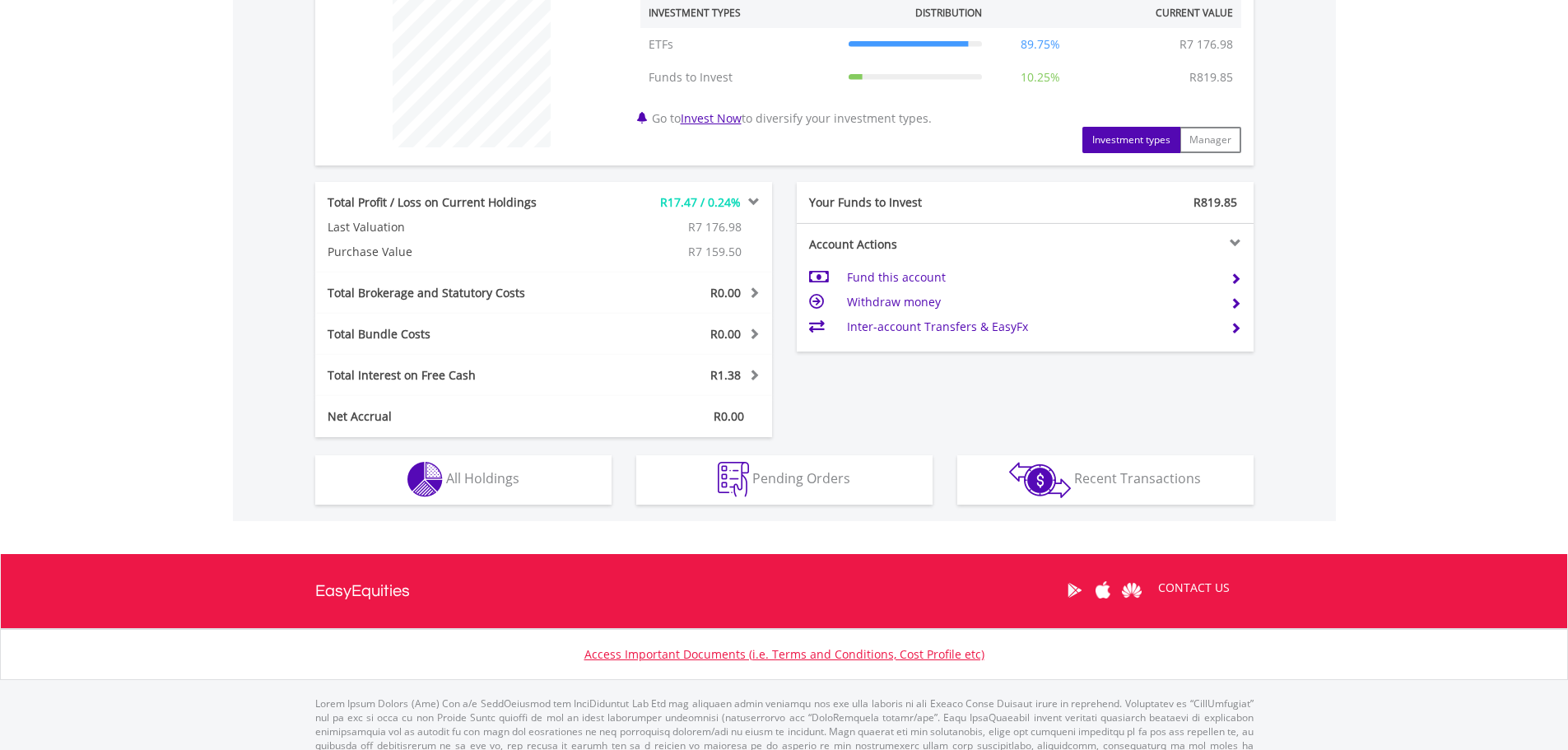
scroll to position [659, 0]
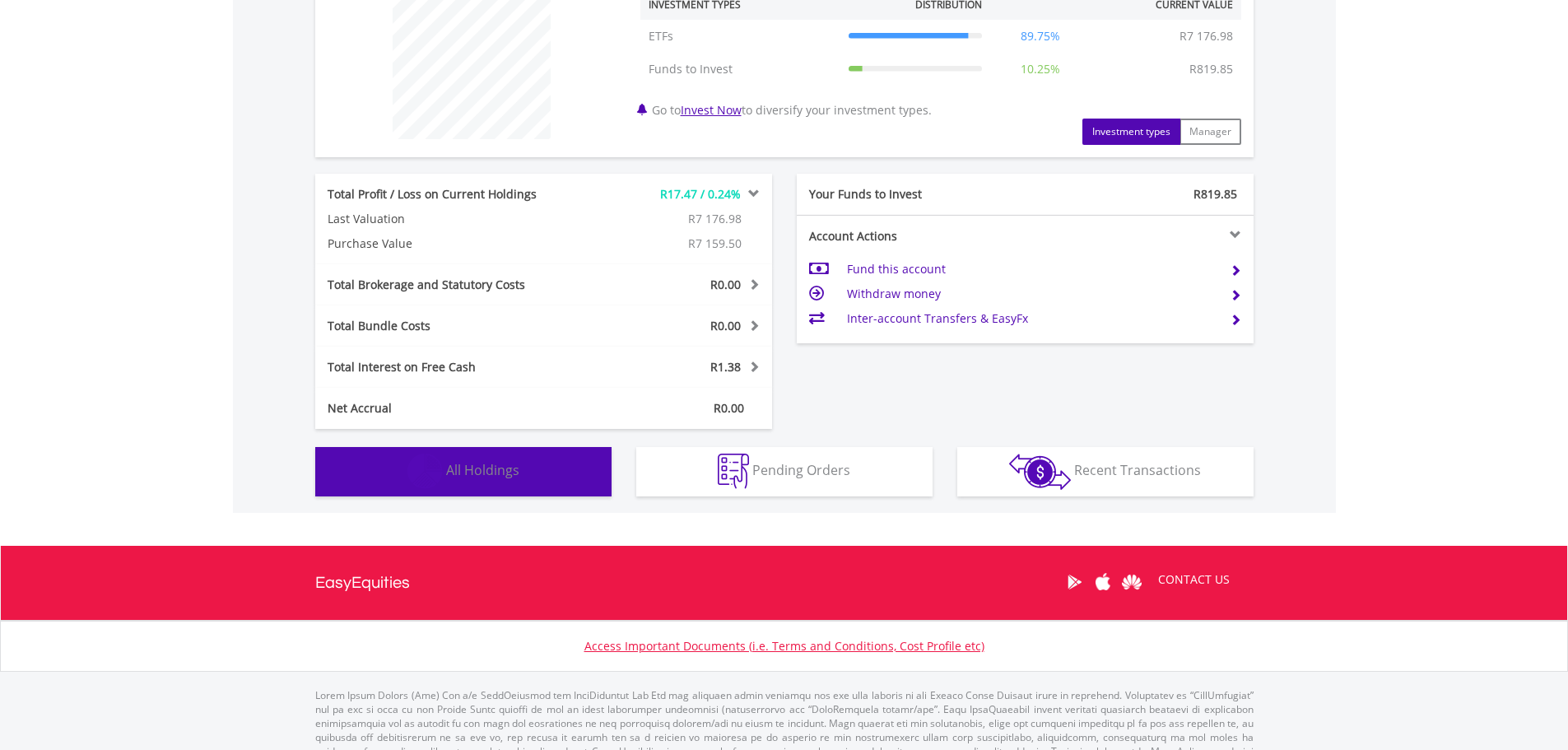
click at [567, 473] on button "Holdings All Holdings" at bounding box center [463, 472] width 297 height 49
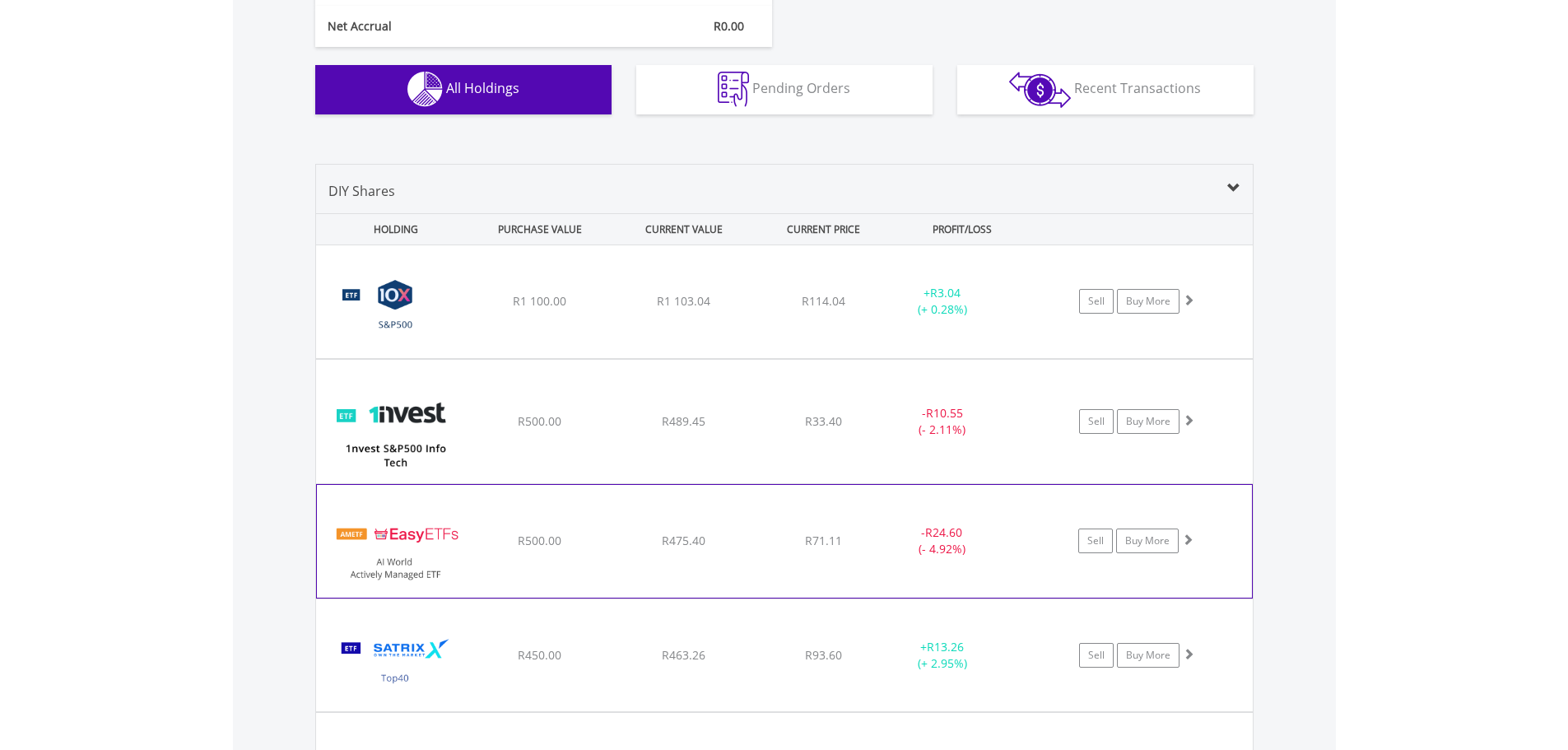
scroll to position [1040, 0]
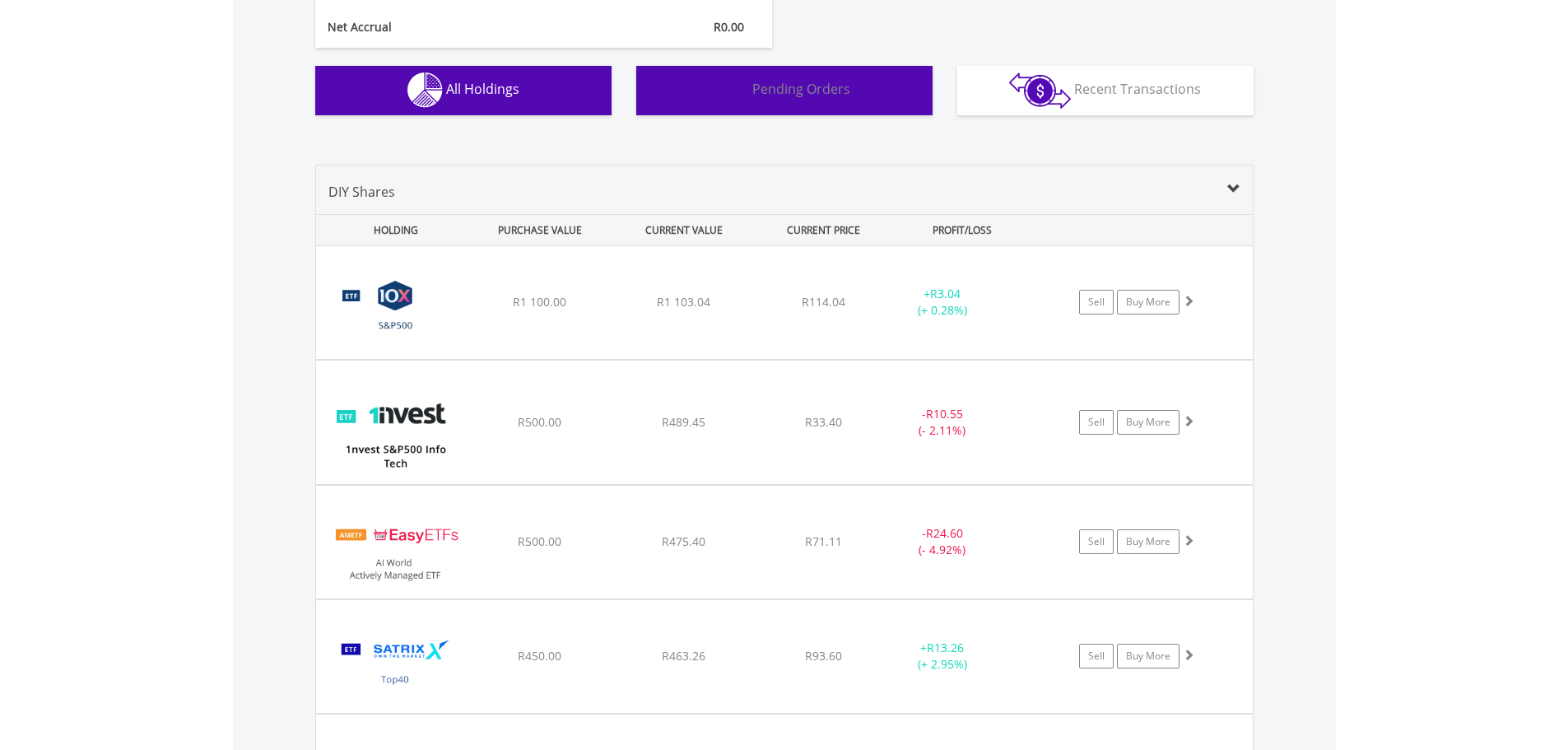
click at [879, 75] on button "Pending Orders Pending Orders" at bounding box center [784, 90] width 297 height 49
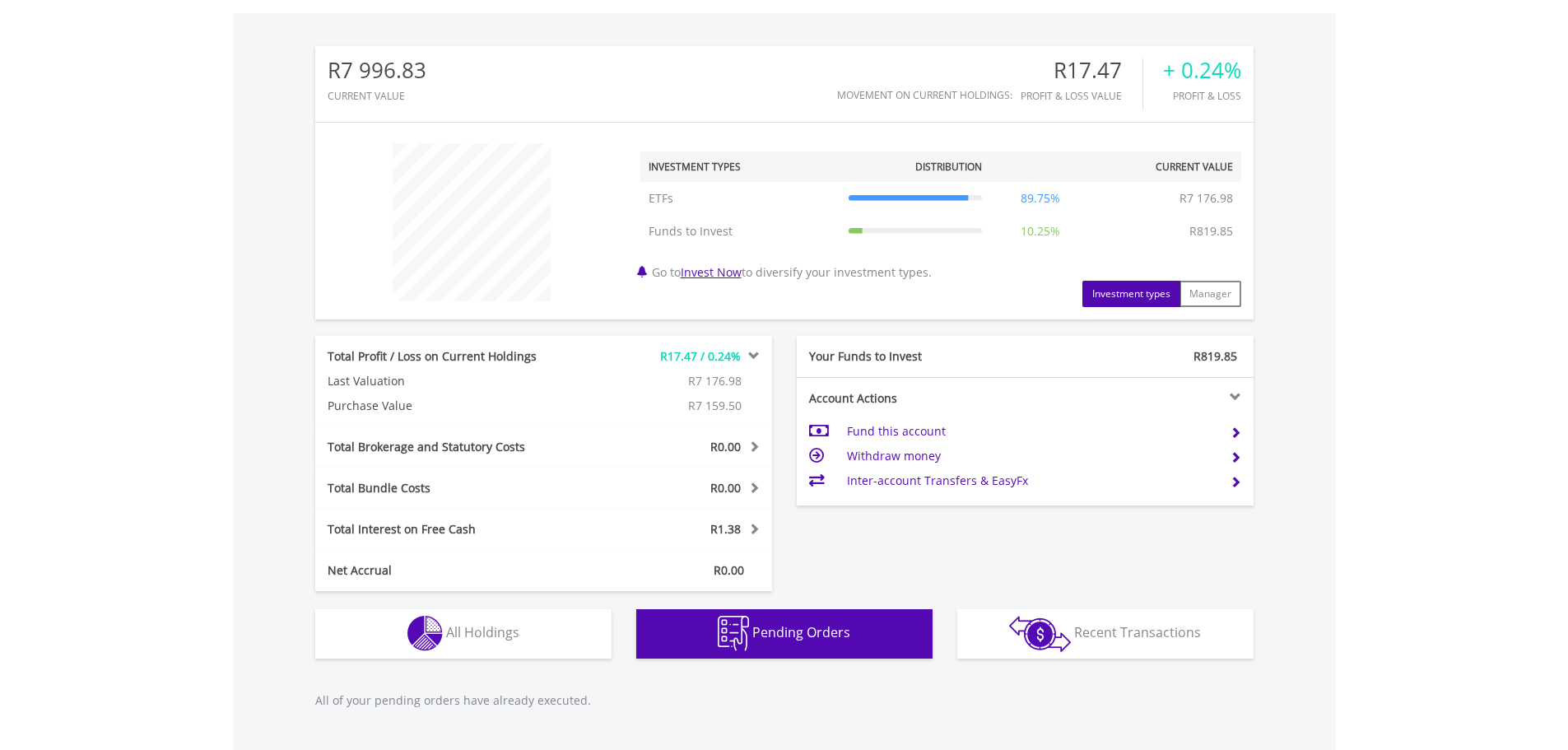
scroll to position [619, 0]
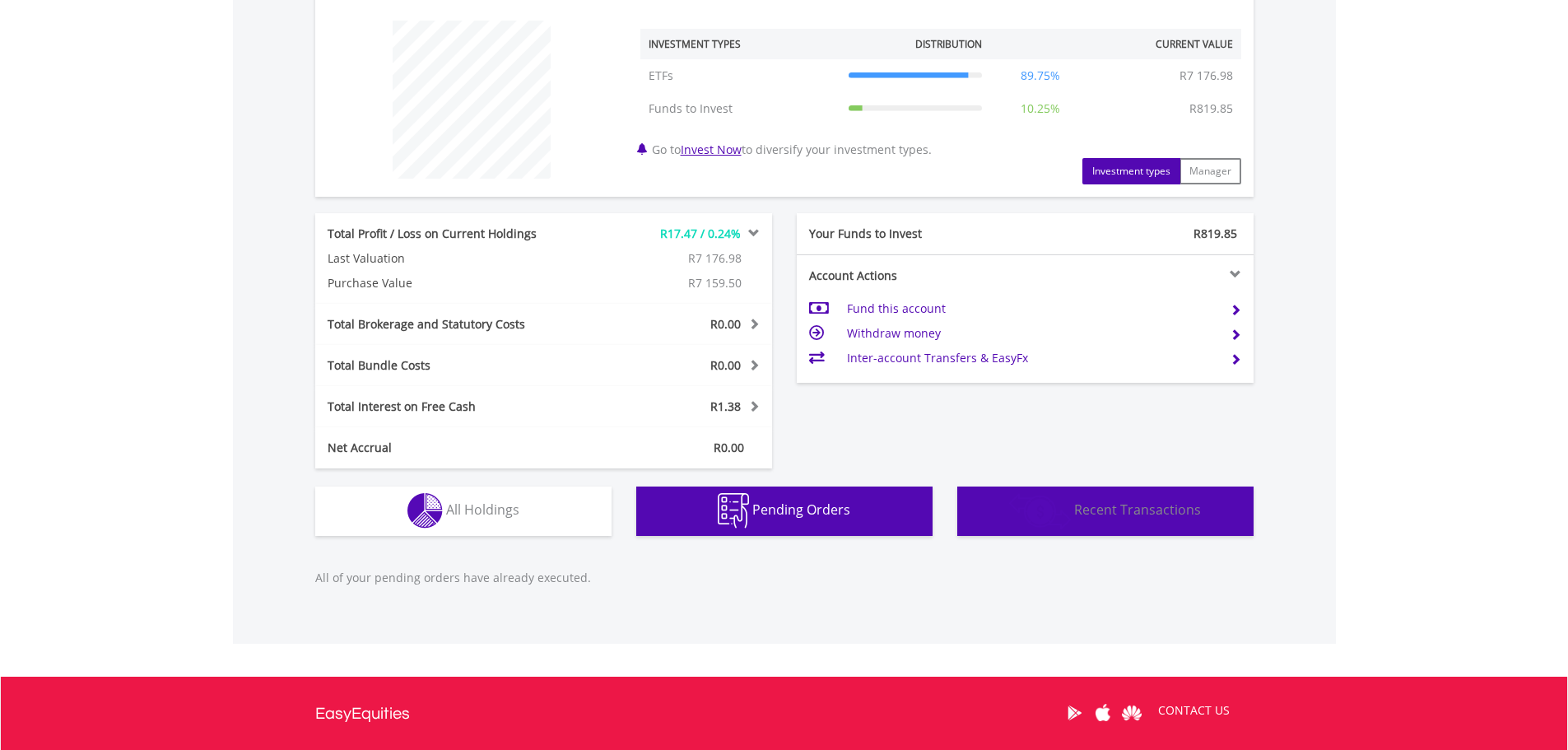
click at [1110, 511] on span "Recent Transactions" at bounding box center [1138, 509] width 127 height 18
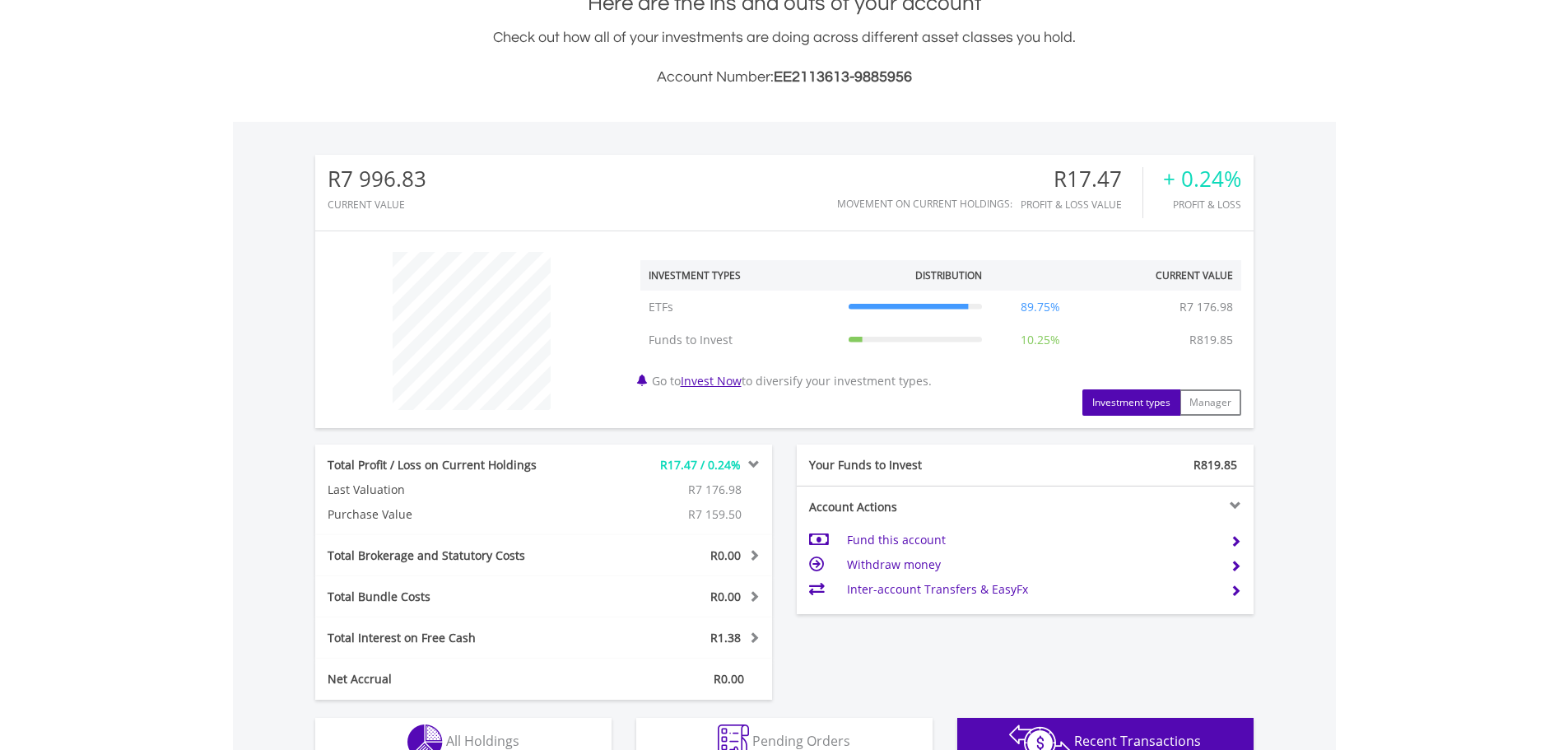
scroll to position [382, 0]
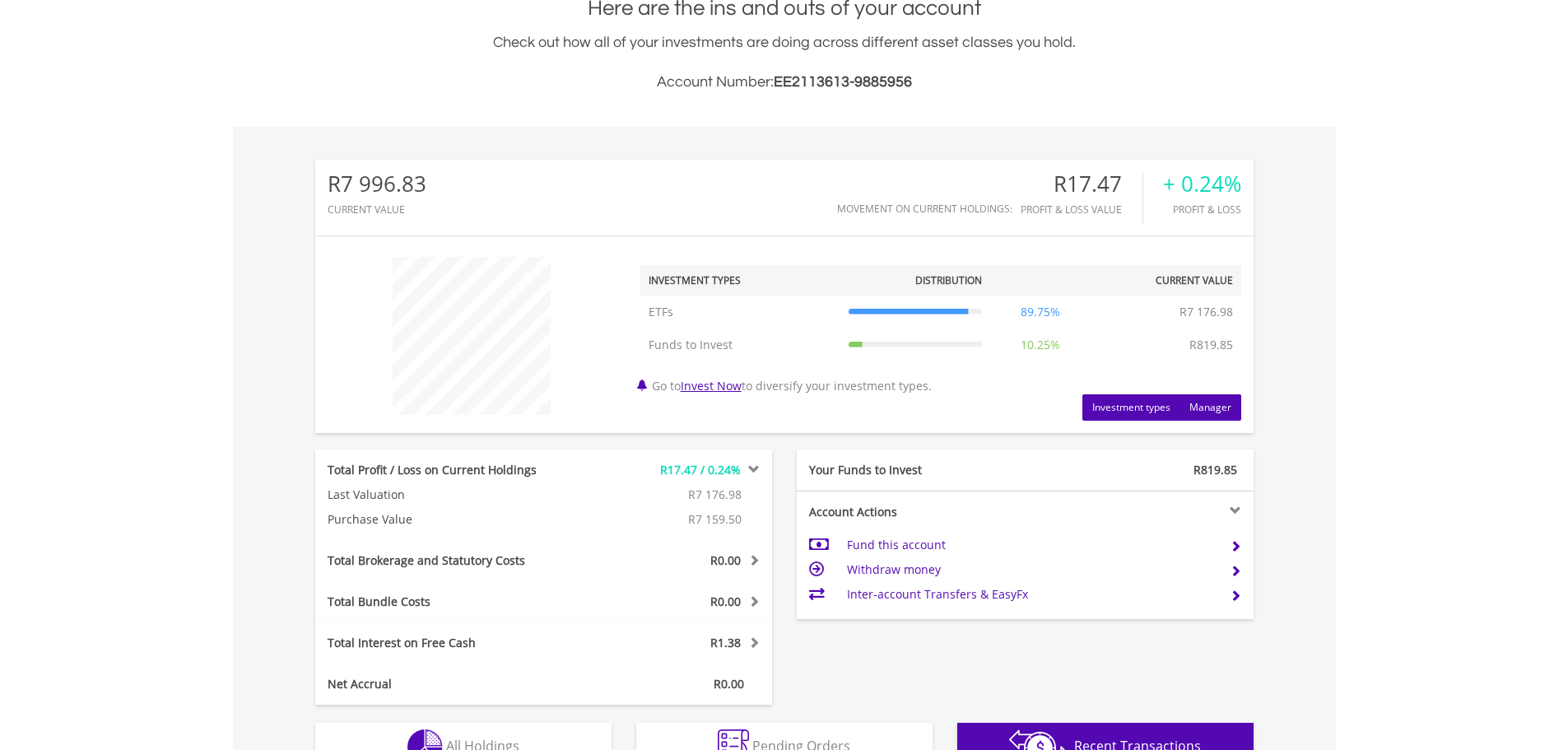
click at [1191, 404] on button "Manager" at bounding box center [1210, 408] width 62 height 26
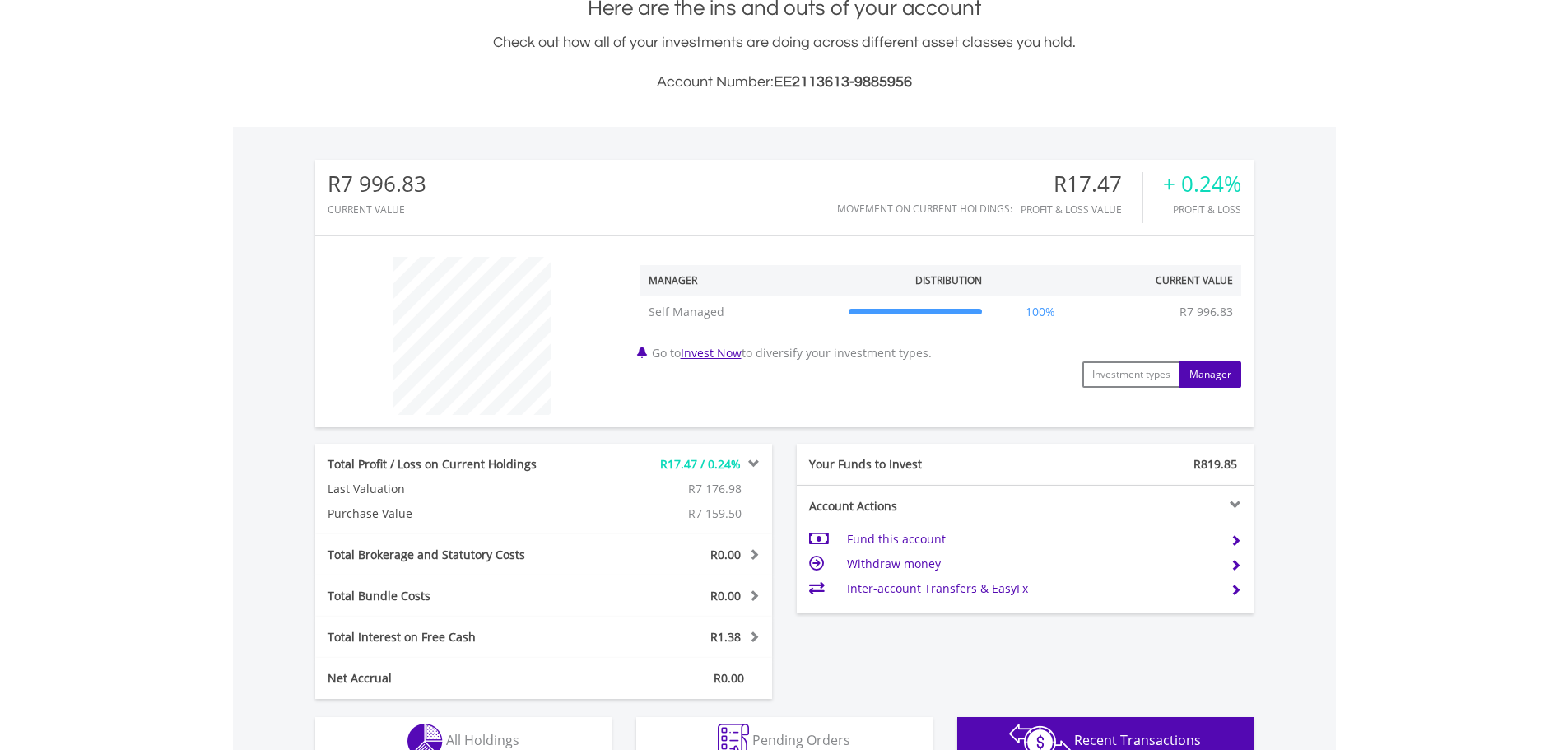
scroll to position [0, 0]
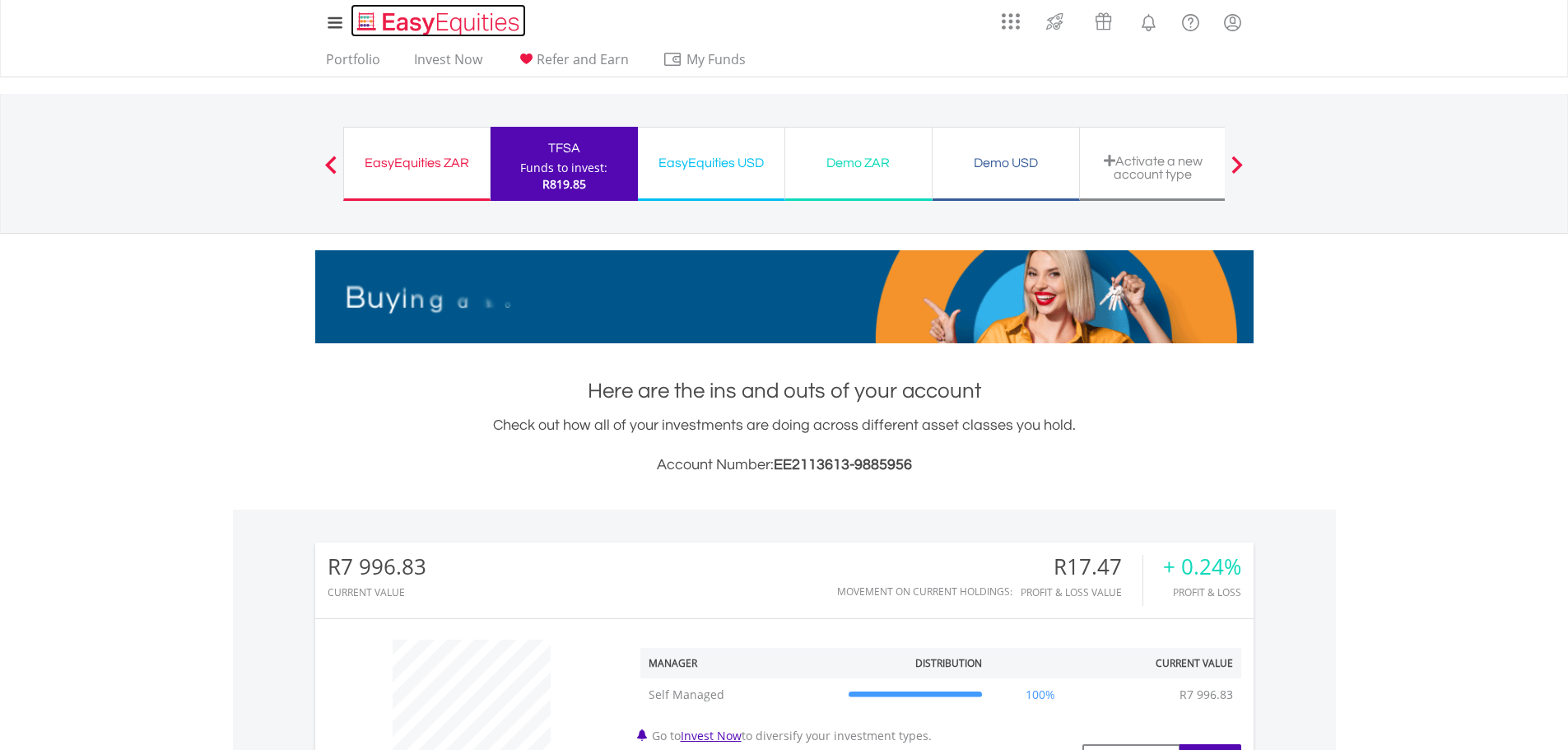
click at [393, 23] on img "Home page" at bounding box center [439, 23] width 172 height 27
